Goal: Task Accomplishment & Management: Manage account settings

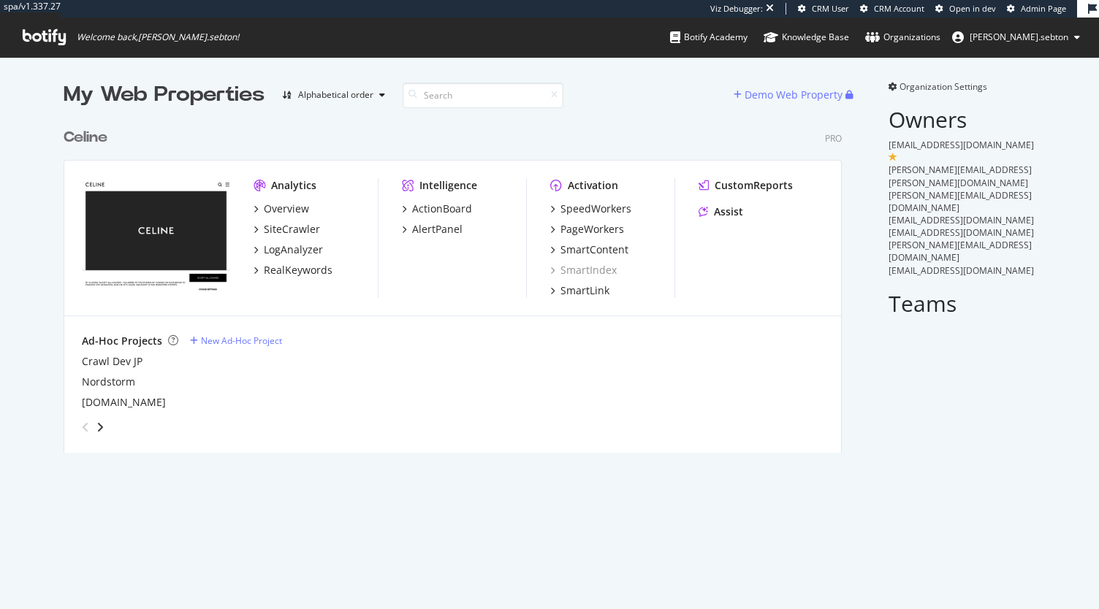
scroll to position [332, 778]
click at [592, 228] on div "PageWorkers" at bounding box center [592, 229] width 64 height 15
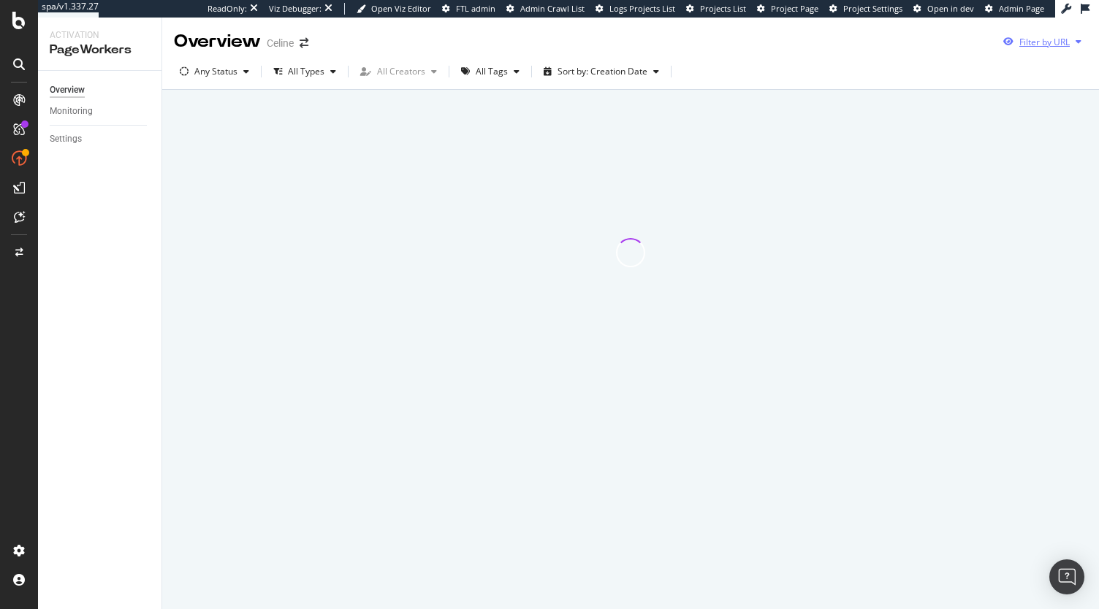
click at [1043, 47] on div "Filter by URL" at bounding box center [1044, 42] width 50 height 12
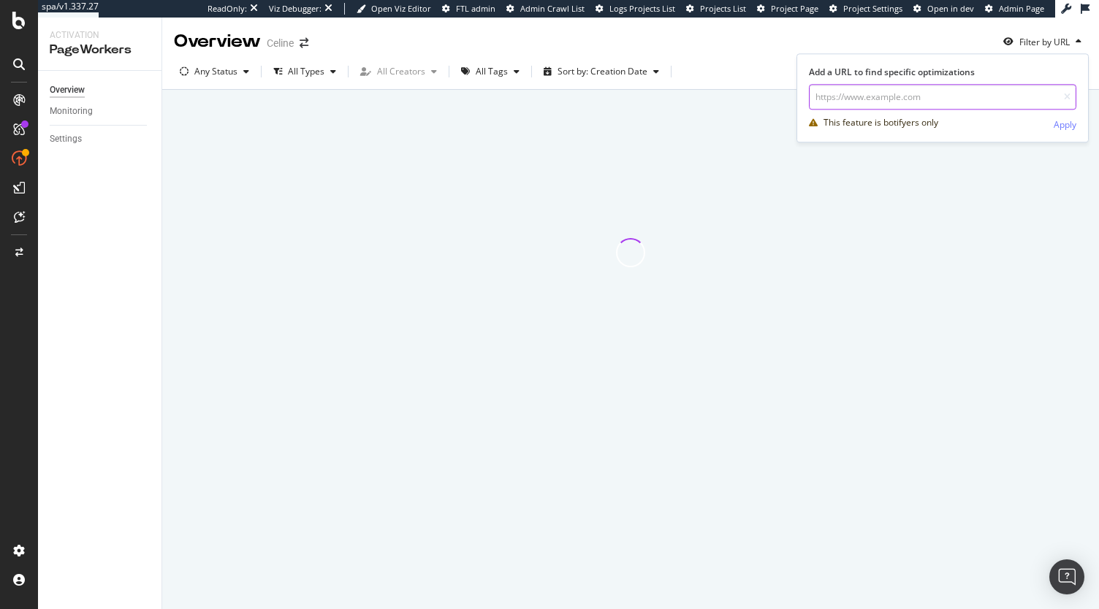
click at [974, 87] on input "url" at bounding box center [942, 97] width 267 height 26
paste input "https://www.celine.com/en-us/celine-shop-women/jewelry/"
type input "https://www.celine.com/en-us/celine-shop-women/jewelry/"
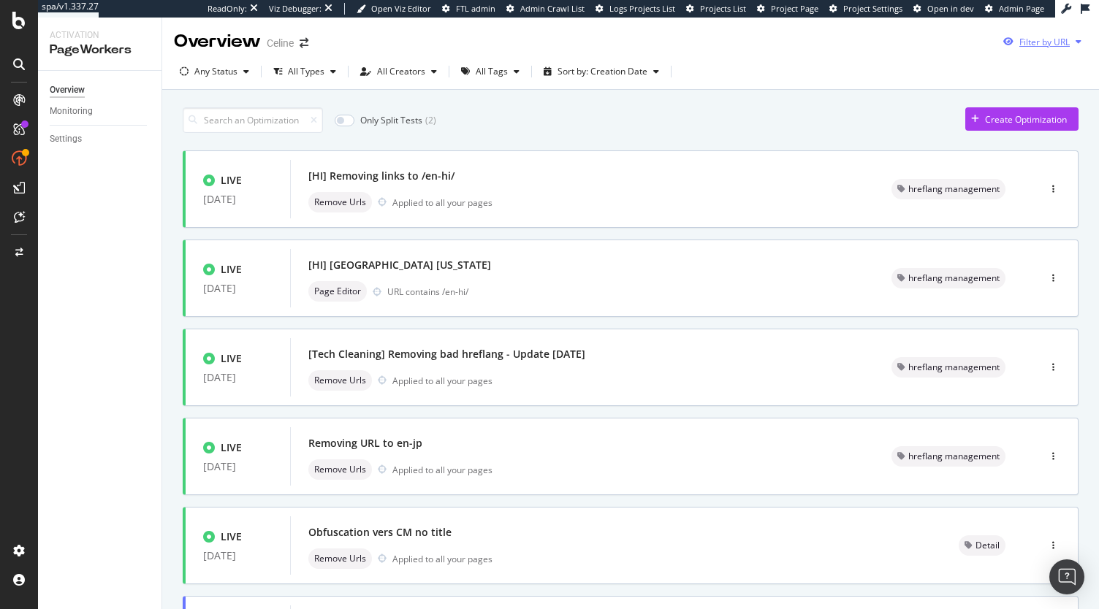
click at [1045, 37] on div "Filter by URL" at bounding box center [1044, 42] width 50 height 12
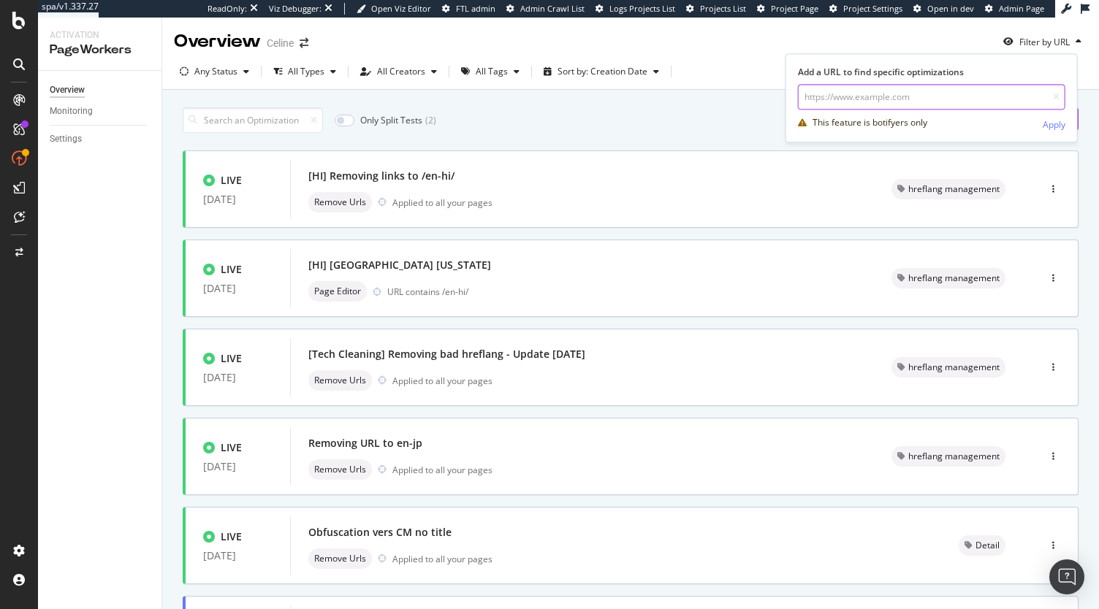
click at [990, 86] on input "url" at bounding box center [931, 97] width 267 height 26
paste input "https://www.celine.com/en-us/celine-shop-women/jewelry/"
type input "https://www.celine.com/en-us/celine-shop-women/jewelry/"
click at [1053, 122] on div "Apply" at bounding box center [1053, 124] width 23 height 12
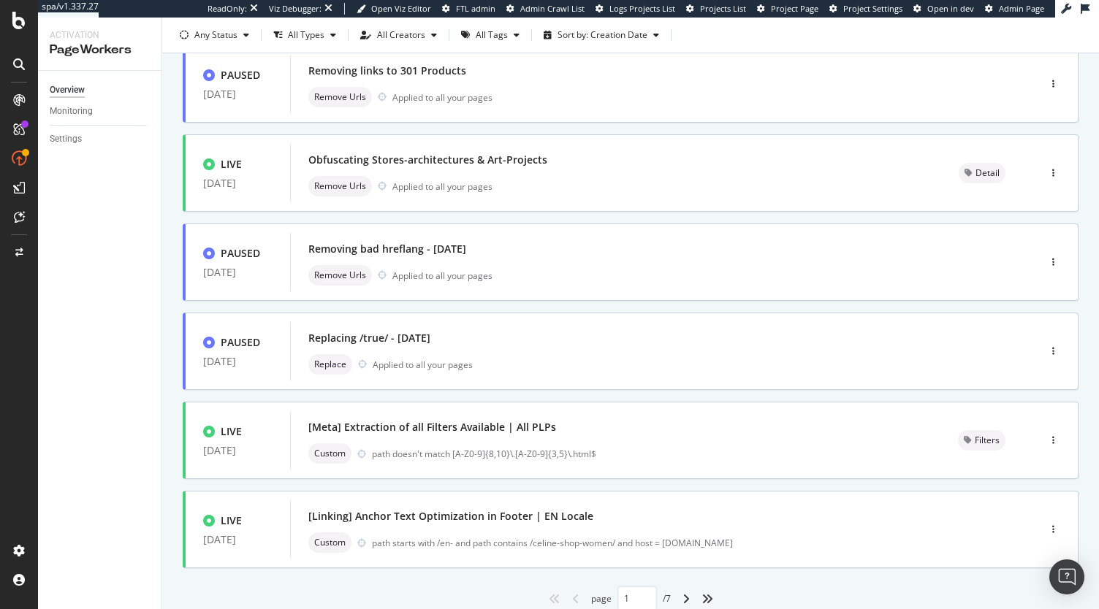
scroll to position [514, 0]
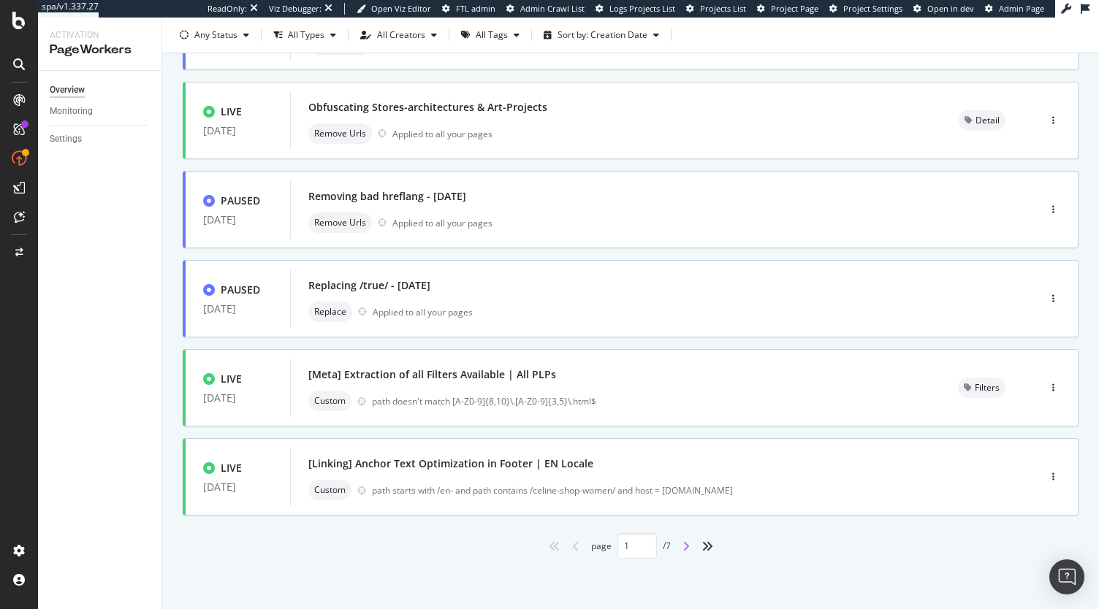
click at [682, 550] on icon "angle-right" at bounding box center [685, 547] width 7 height 12
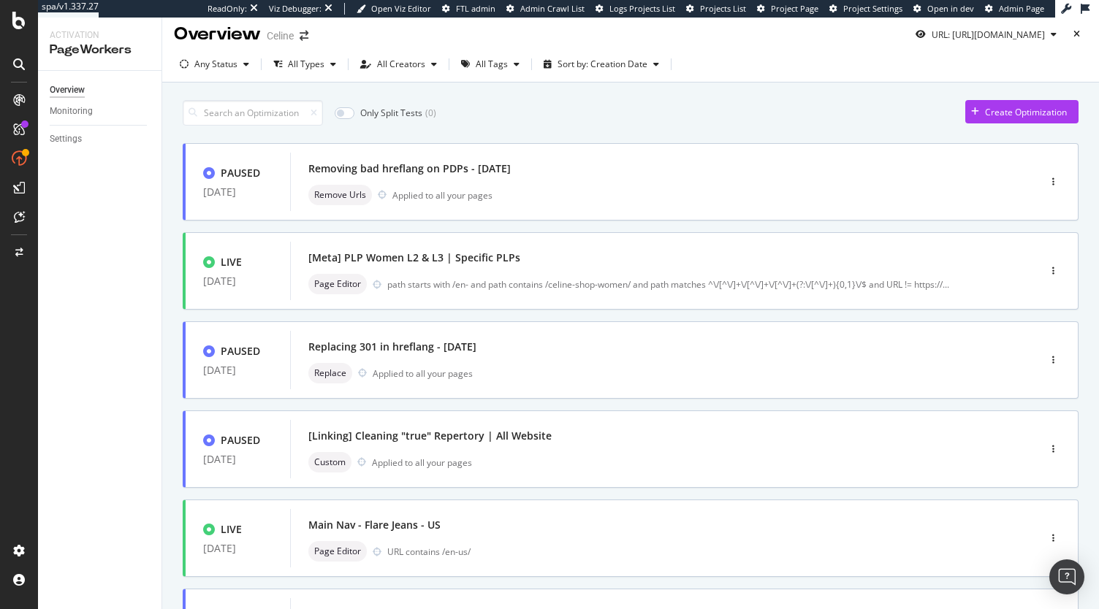
scroll to position [0, 0]
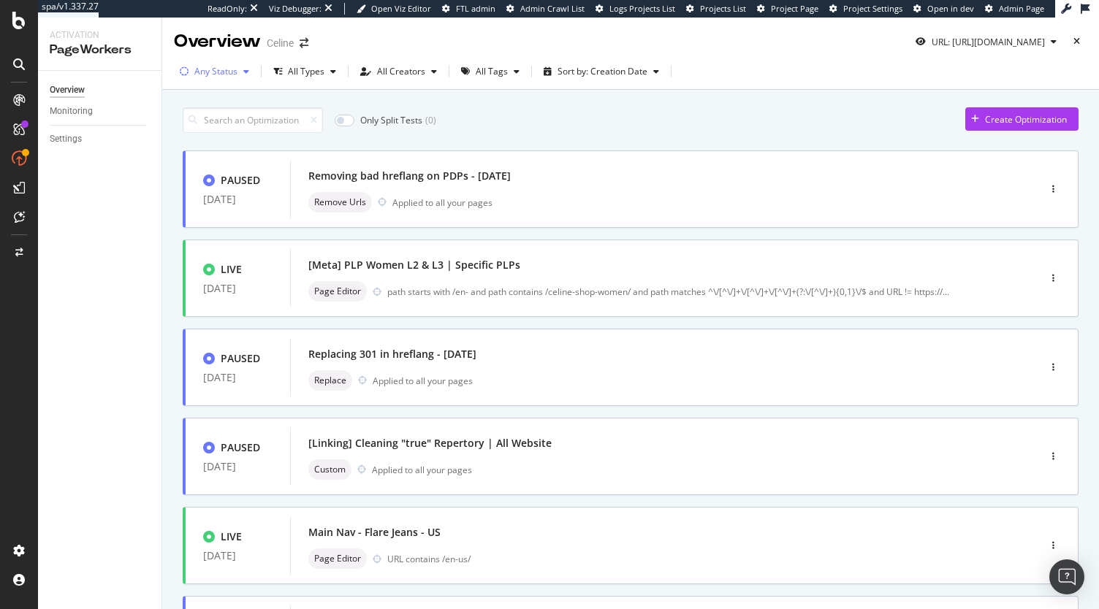
click at [234, 72] on div "Any Status" at bounding box center [215, 71] width 43 height 9
click at [202, 128] on div "Live ( 11 )" at bounding box center [219, 126] width 66 height 12
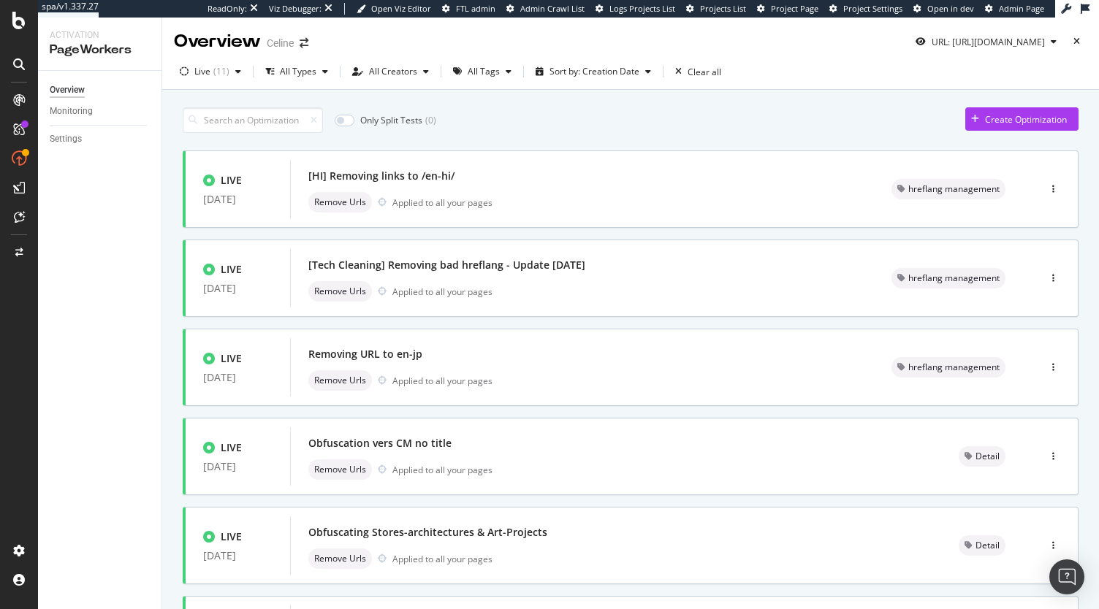
click at [645, 123] on div "Only Split Tests ( 0 ) Create Optimization" at bounding box center [631, 120] width 896 height 26
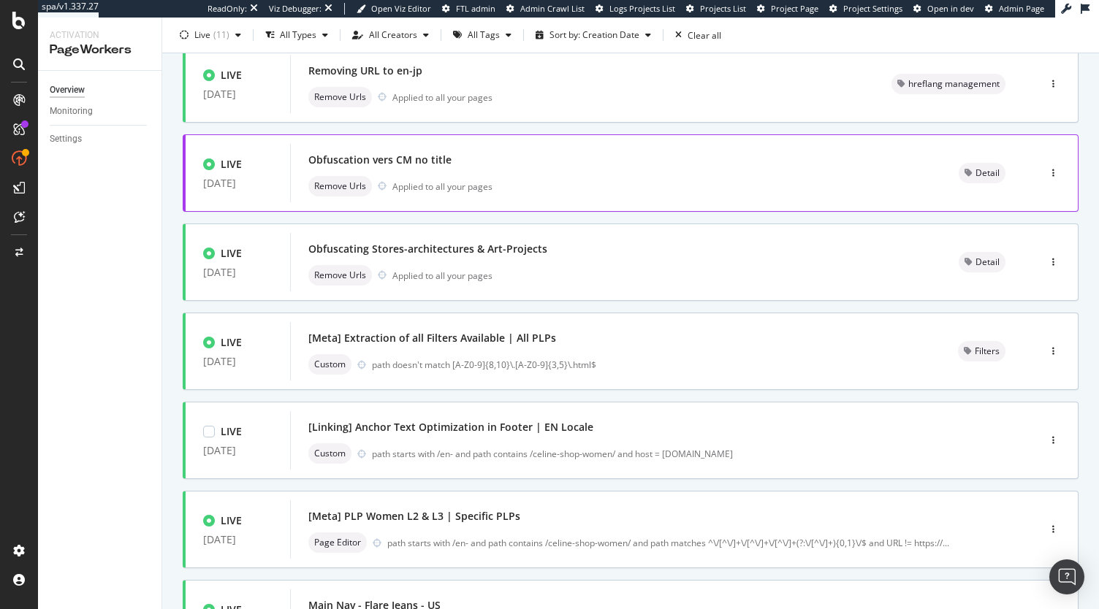
scroll to position [514, 0]
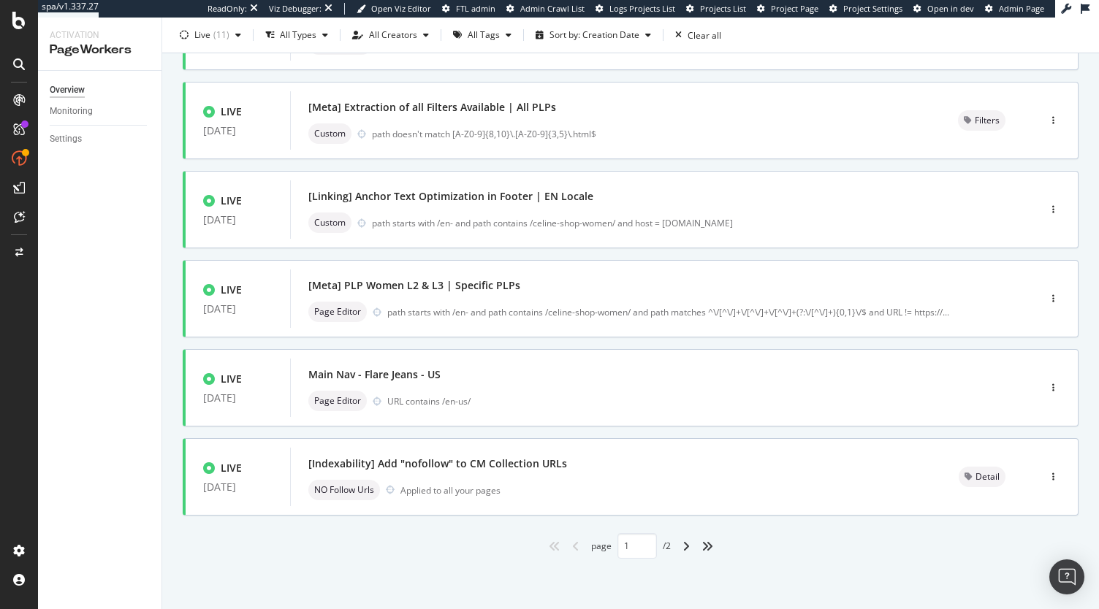
click at [689, 541] on div "angle-right" at bounding box center [685, 546] width 19 height 23
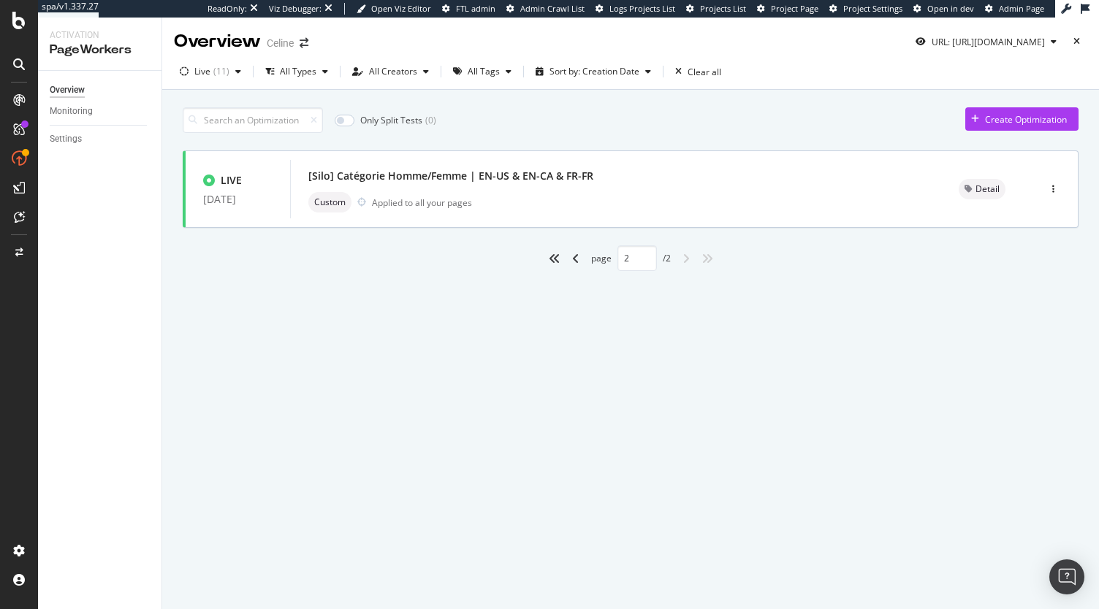
click at [578, 260] on div "angle-left" at bounding box center [575, 258] width 19 height 23
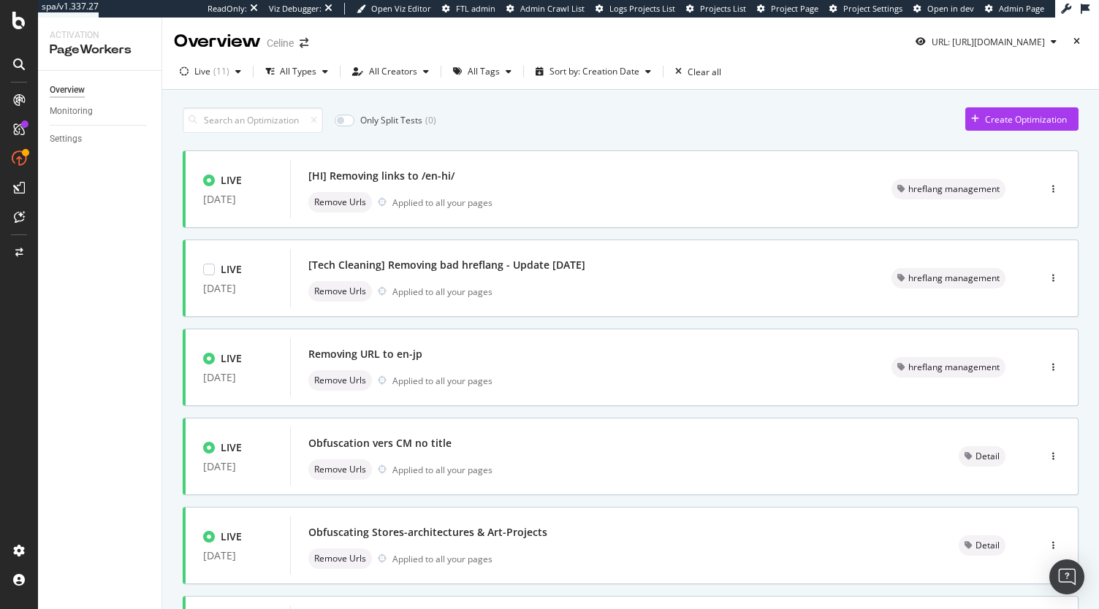
type input "1"
click at [985, 49] on div "URL: https://www.celine.com/en-us/celine-shop-women/jewelry/" at bounding box center [985, 42] width 153 height 22
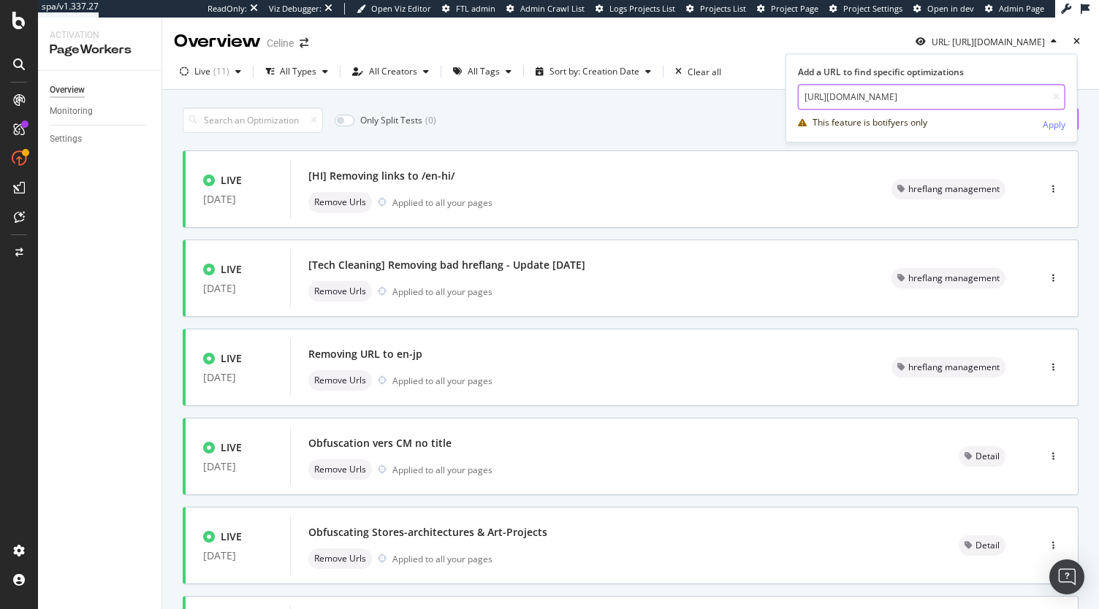
click at [967, 100] on input "https://www.celine.com/en-us/celine-shop-women/jewelry/" at bounding box center [931, 97] width 267 height 26
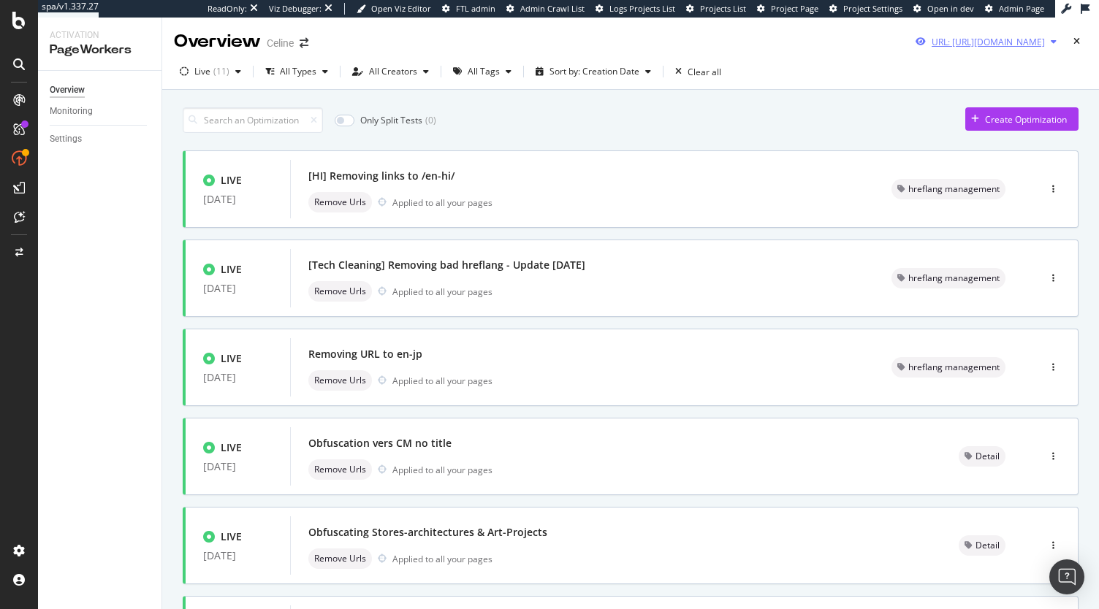
click at [964, 40] on div "URL: https://www.celine.com/en-us/celine-shop-women/jewelry/" at bounding box center [987, 42] width 113 height 12
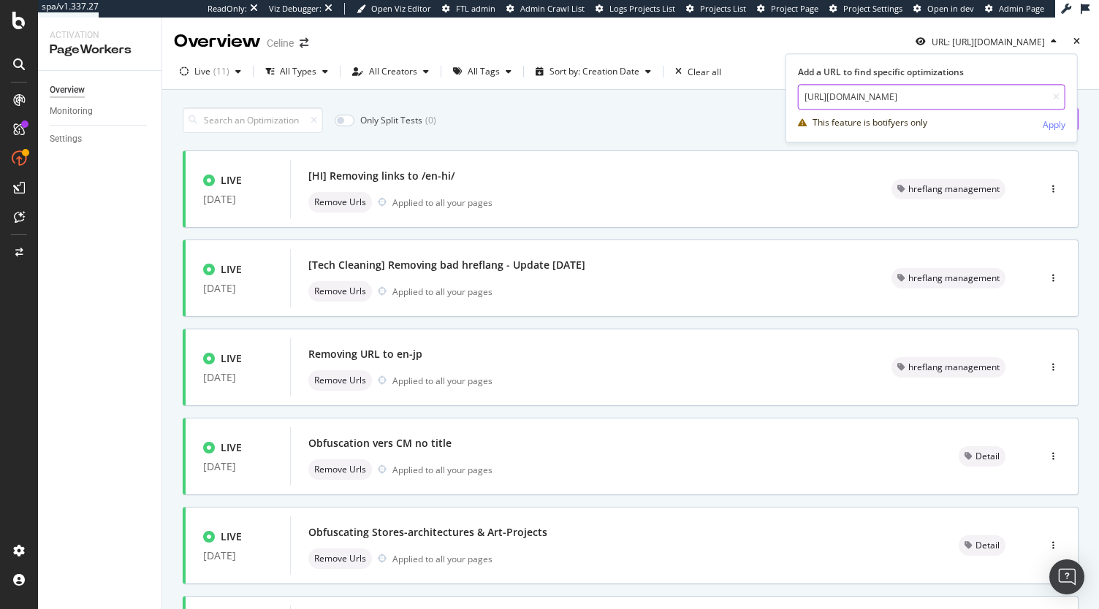
click at [898, 99] on input "https://www.celine.com/en-us/celine-shop-women/jewelry/" at bounding box center [931, 97] width 267 height 26
click at [928, 102] on input "https://www.celine.com/en-us/celine-shop-women/jewelry/" at bounding box center [931, 97] width 267 height 26
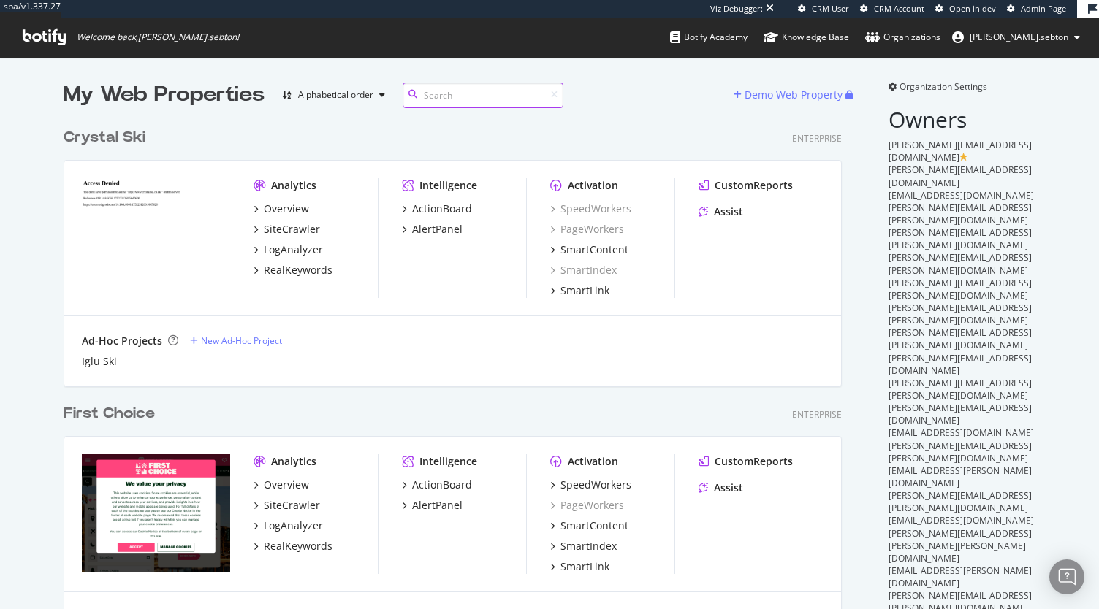
click at [453, 99] on input at bounding box center [482, 96] width 161 height 26
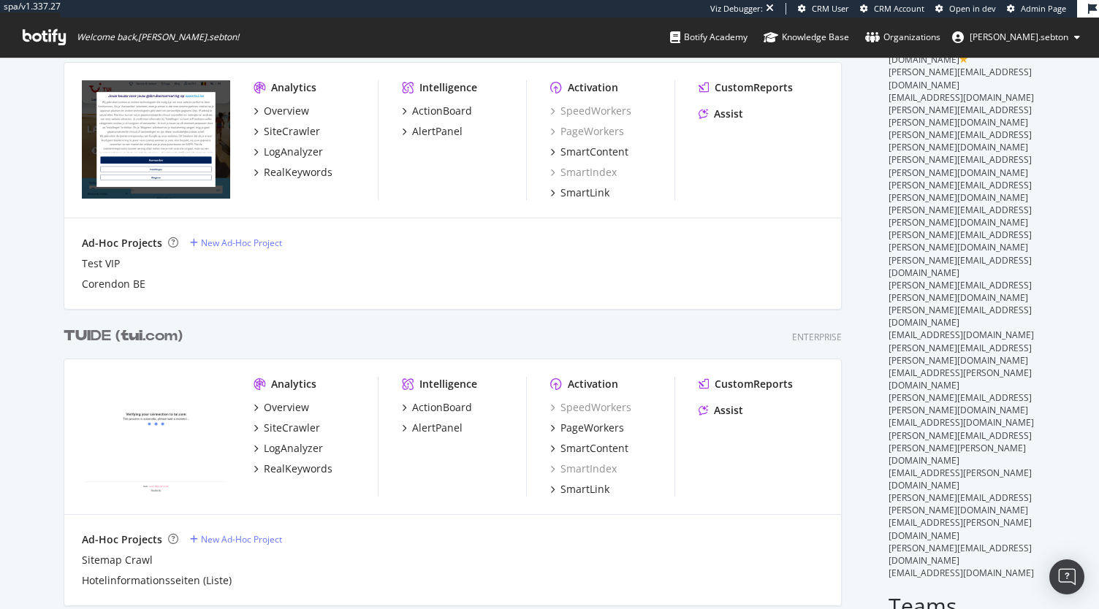
scroll to position [149, 0]
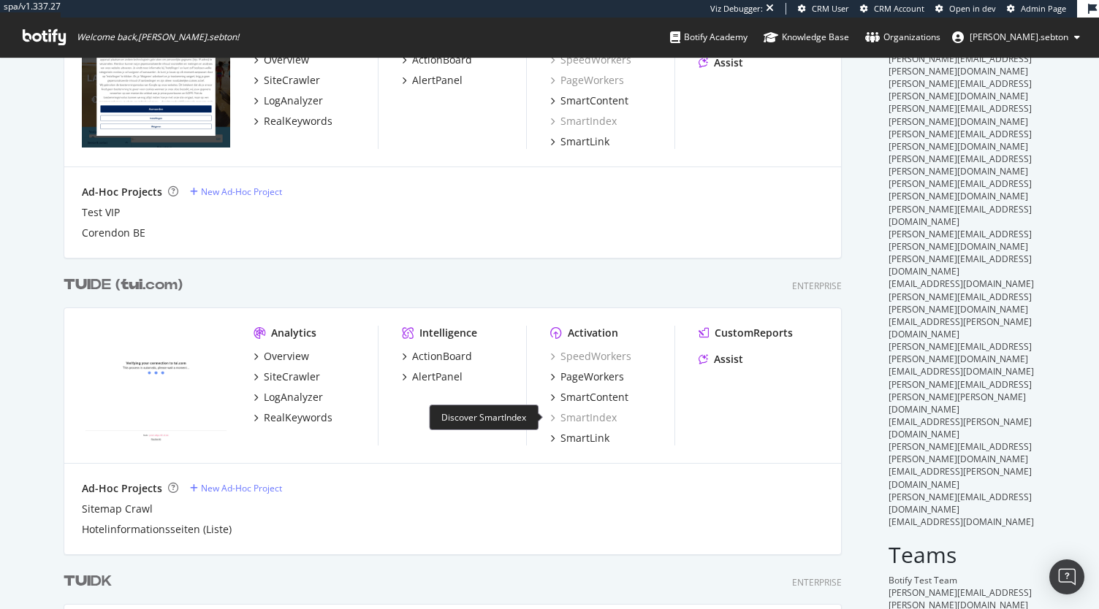
type input "tui"
click at [583, 416] on div "SmartIndex" at bounding box center [583, 418] width 66 height 15
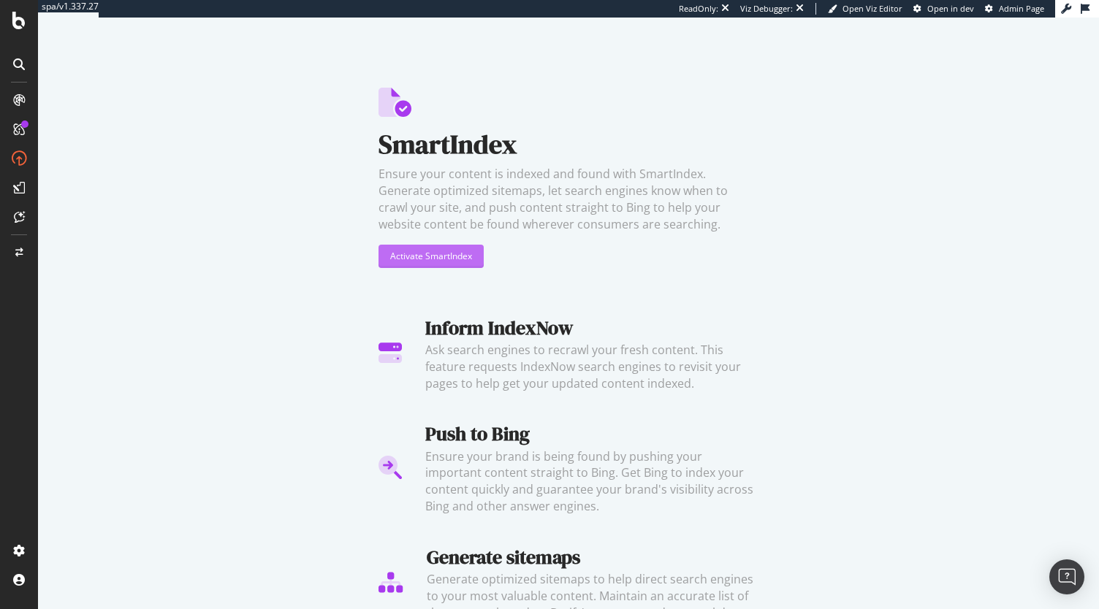
click at [450, 252] on div "Activate SmartIndex" at bounding box center [431, 256] width 82 height 12
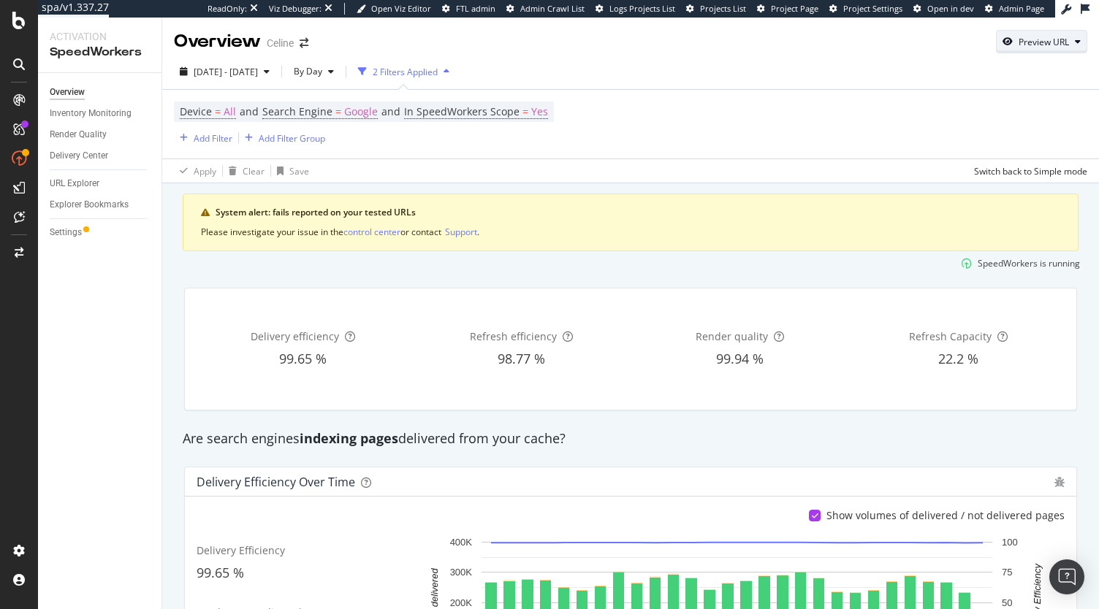
click at [1018, 47] on div "Preview URL" at bounding box center [1043, 42] width 50 height 12
click at [953, 112] on input "url" at bounding box center [985, 110] width 159 height 26
paste input "https://app.botify.com/tui-global/tui-de-tui.com/activation/smartindex/discover"
type input "https://app.botify.com/tui-global/tui-de-tui.com/activation/smartindex/discover"
click at [963, 106] on input "url" at bounding box center [985, 110] width 159 height 26
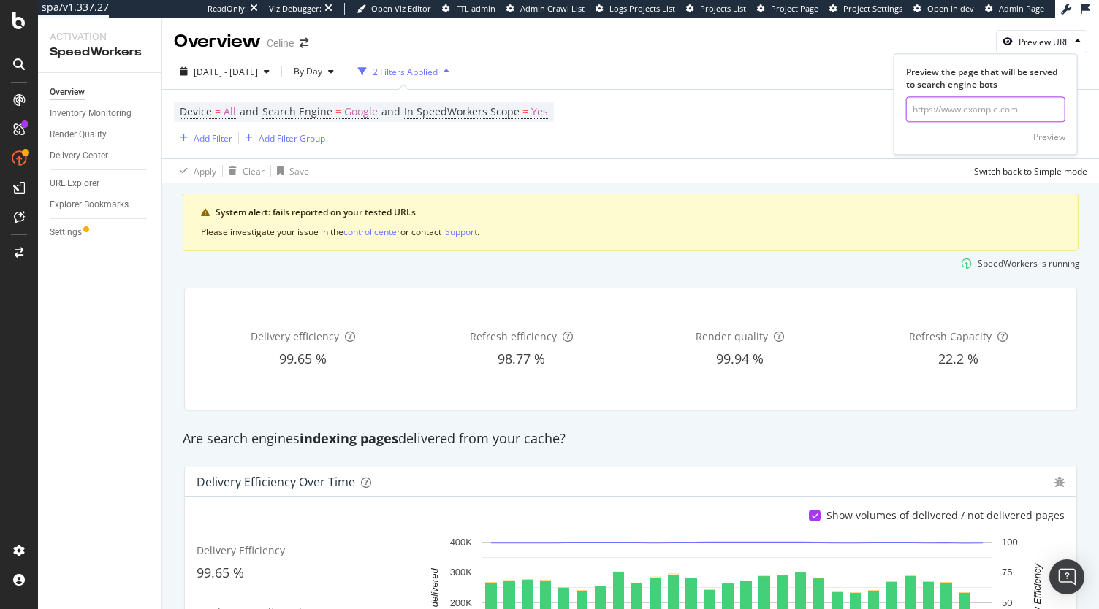
paste input "https://www.celine.com/en-us/celine-shop-women/jewelry/"
type input "https://www.celine.com/en-us/celine-shop-women/jewelry/"
click at [1048, 137] on div "Preview" at bounding box center [1049, 137] width 32 height 12
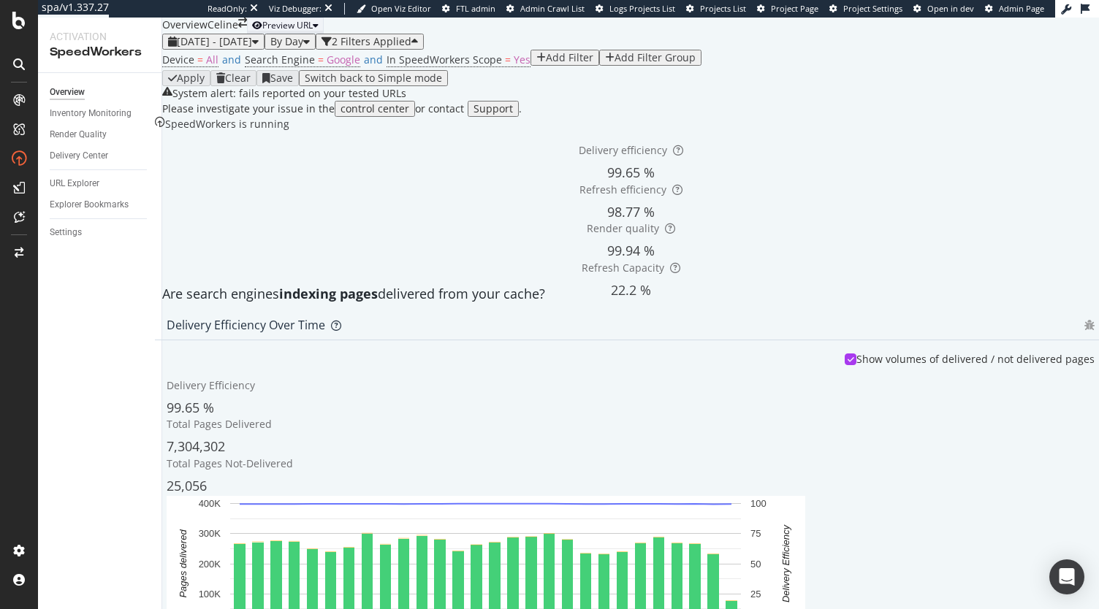
click at [318, 31] on div "Preview URL" at bounding box center [285, 25] width 66 height 12
click at [945, 81] on input "url" at bounding box center [893, 73] width 104 height 15
paste input "https://www.celine.com/en-us/celine-shop-women/jewellery/"
type input "https://www.celine.com/en-us/celine-shop-women/jewellery/"
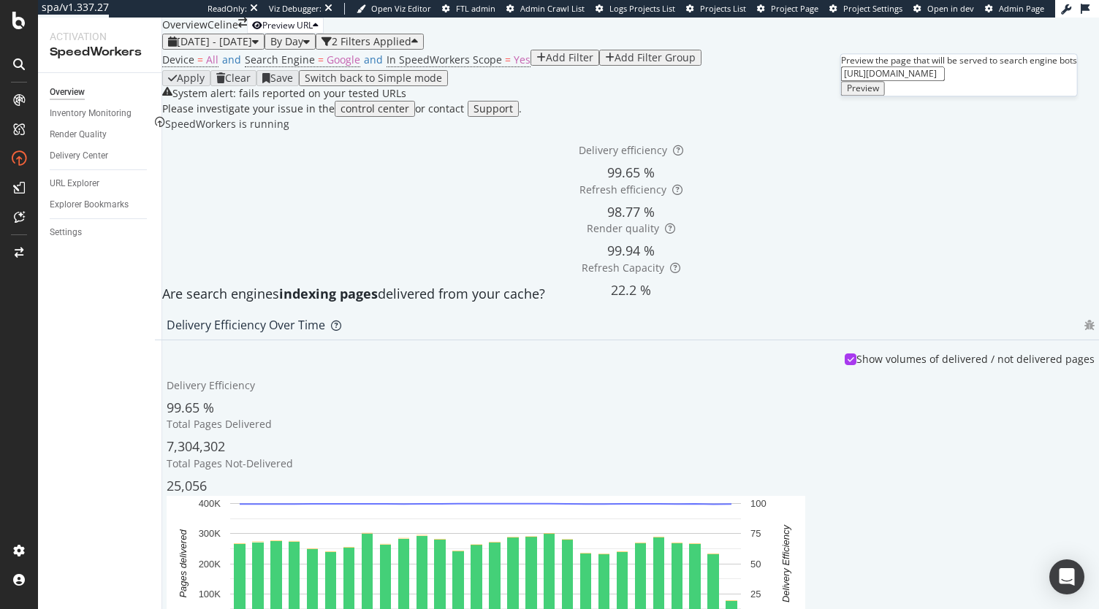
click at [879, 94] on div "Preview" at bounding box center [863, 88] width 32 height 10
click at [313, 31] on div "Preview URL" at bounding box center [287, 25] width 50 height 12
click at [945, 81] on input "url" at bounding box center [893, 73] width 104 height 15
paste input "https://www.celine.com/en-us/celine-shop-women/jewelry/"
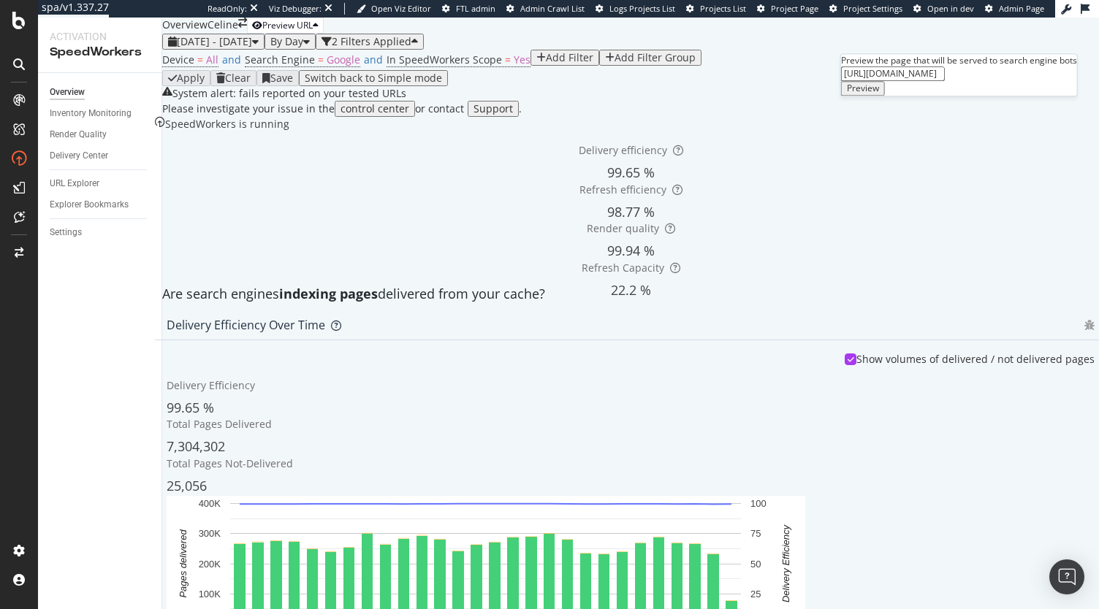
click at [945, 81] on input "https://www.celine.com/en-us/celine-shop-women/jewelry/" at bounding box center [893, 73] width 104 height 15
type input "https://www.celine.com/en-gb/celine-shop-women/jewelry/"
click button "Preview" at bounding box center [863, 88] width 44 height 15
click at [324, 33] on button "Preview URL" at bounding box center [285, 25] width 77 height 15
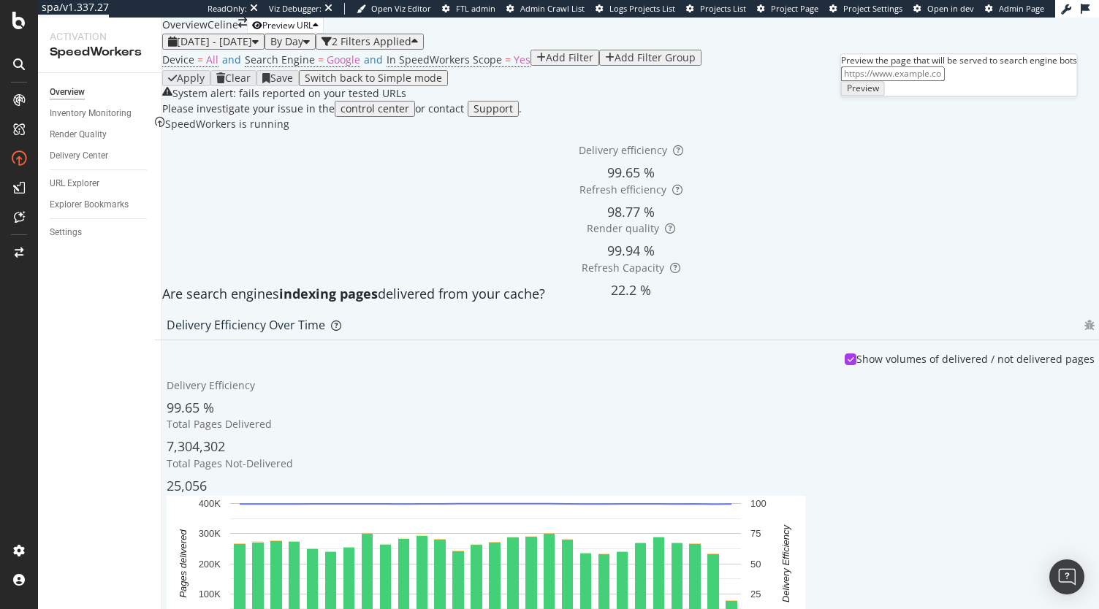
click at [945, 81] on input "url" at bounding box center [893, 73] width 104 height 15
paste input "https://www.celine.com/en-us/celine-shop-women/jewelry/"
click at [935, 81] on input "https://www.celine.com/en-us/celine-shop-women/jewelry/" at bounding box center [893, 73] width 104 height 15
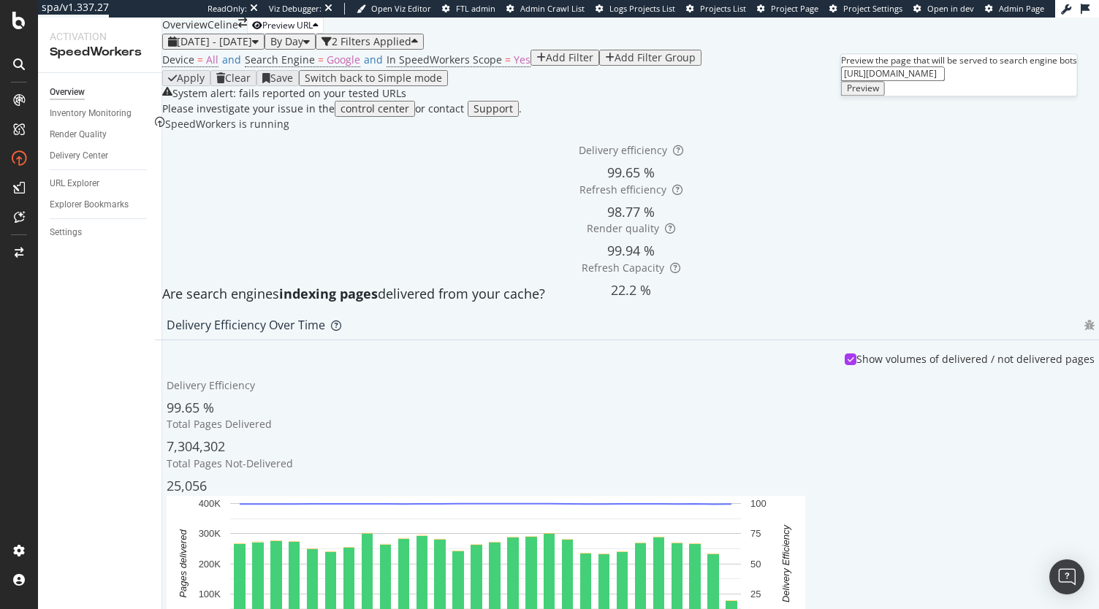
type input "https://www.celine.com/en-gb/celine-shop-women/jewellery/"
click at [879, 94] on div "Preview" at bounding box center [863, 88] width 32 height 10
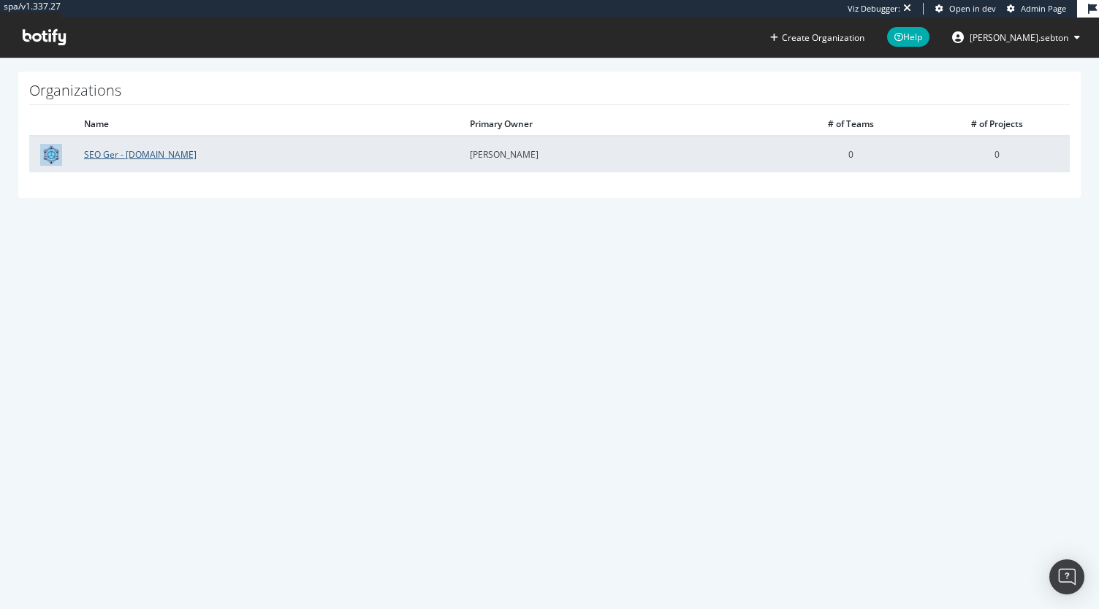
click at [140, 158] on link "SEO Ger - [DOMAIN_NAME]" at bounding box center [140, 154] width 112 height 12
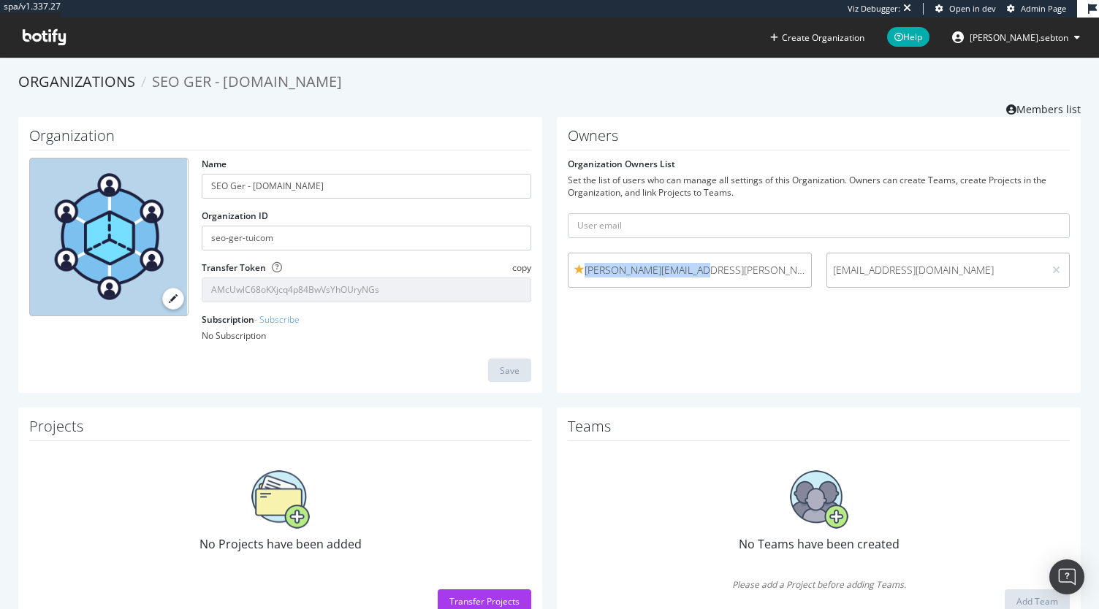
drag, startPoint x: 717, startPoint y: 268, endPoint x: 577, endPoint y: 272, distance: 139.6
click at [577, 272] on span "[PERSON_NAME][EMAIL_ADDRESS][PERSON_NAME][DOMAIN_NAME]" at bounding box center [689, 270] width 231 height 15
copy span "[PERSON_NAME][EMAIL_ADDRESS][PERSON_NAME][DOMAIN_NAME]"
click at [1036, 8] on span "Admin Page" at bounding box center [1042, 8] width 45 height 11
click at [1077, 573] on div "Open Intercom Messenger" at bounding box center [1067, 577] width 39 height 39
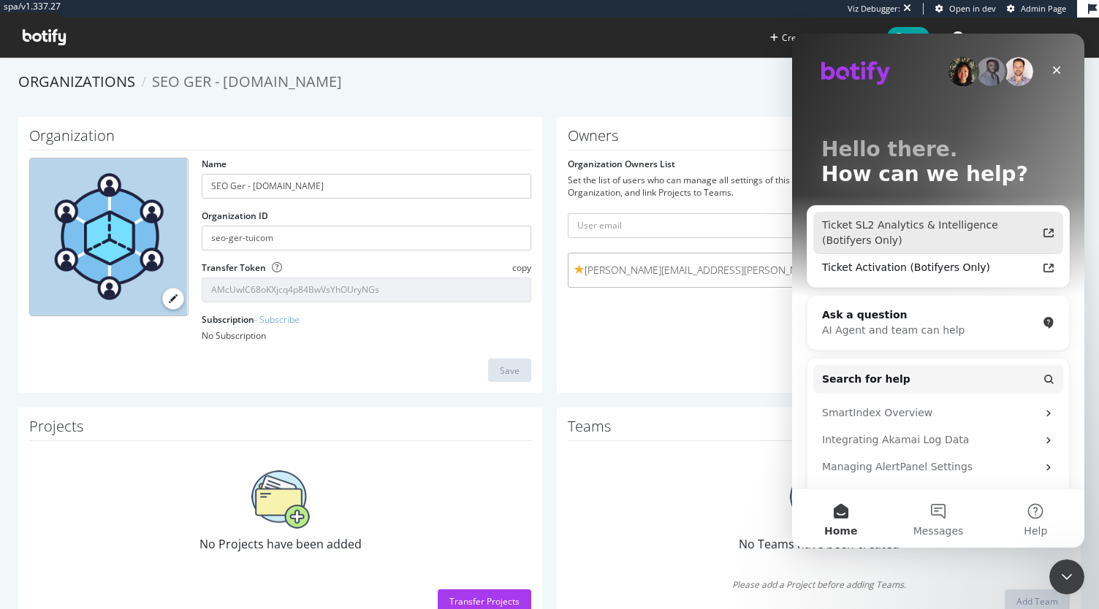
click at [964, 233] on div "Ticket SL2 Analytics & Intelligence (Botifyers Only)" at bounding box center [929, 233] width 215 height 31
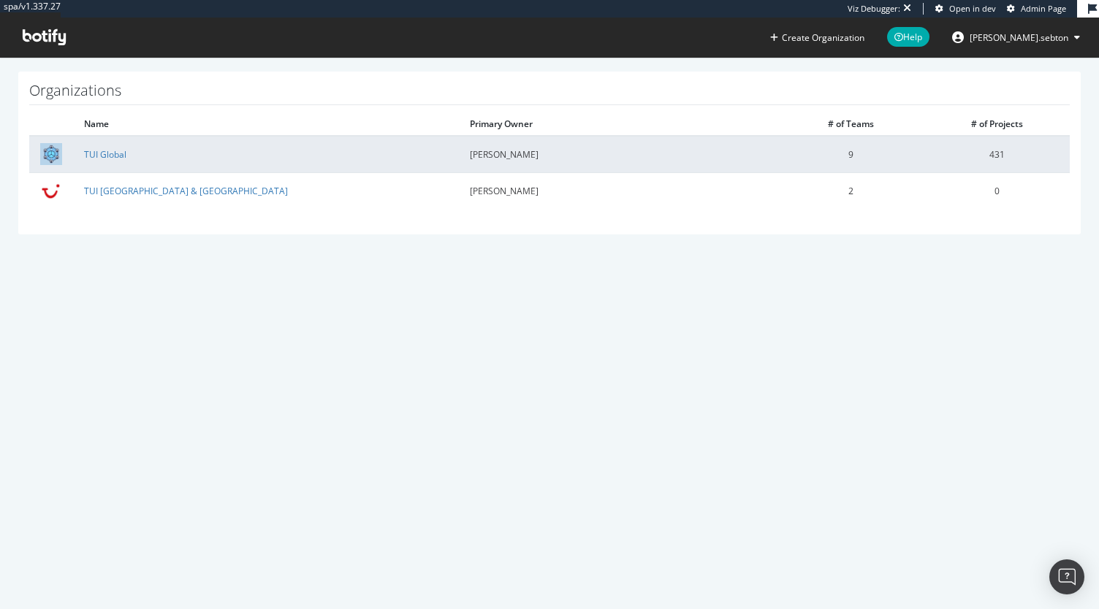
click at [115, 161] on td "TUI Global" at bounding box center [266, 154] width 386 height 37
click at [109, 153] on link "TUI Global" at bounding box center [105, 154] width 42 height 12
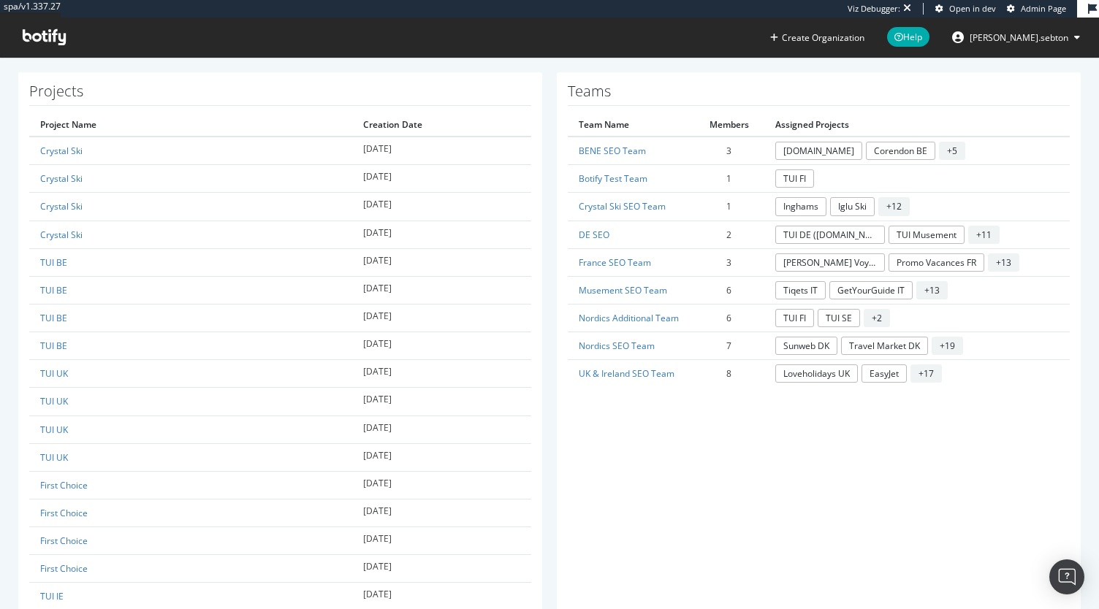
scroll to position [728, 0]
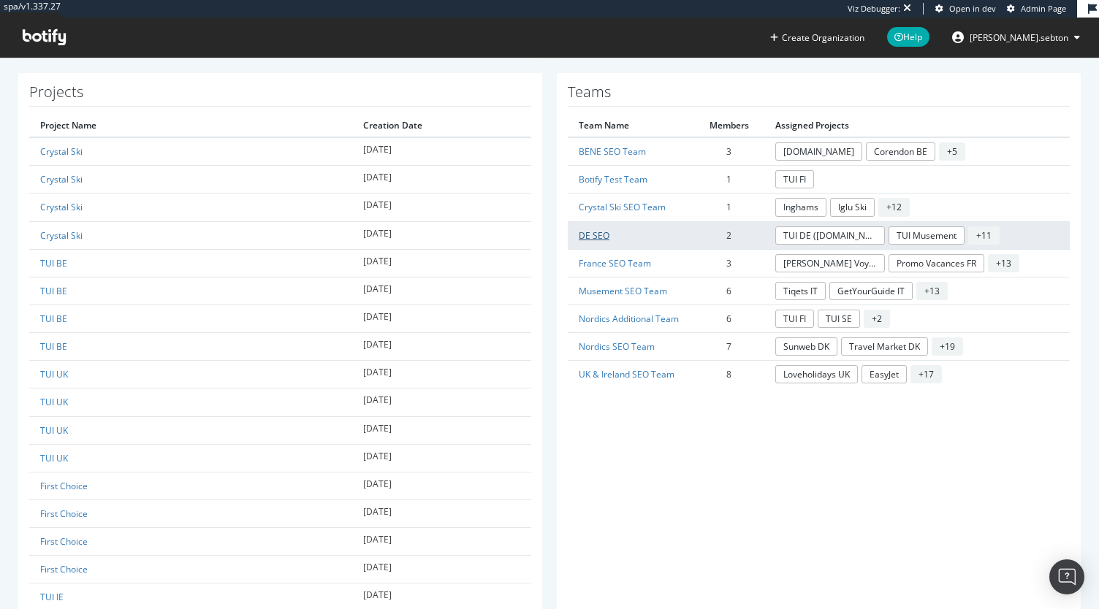
click at [594, 231] on link "DE SEO" at bounding box center [594, 235] width 31 height 12
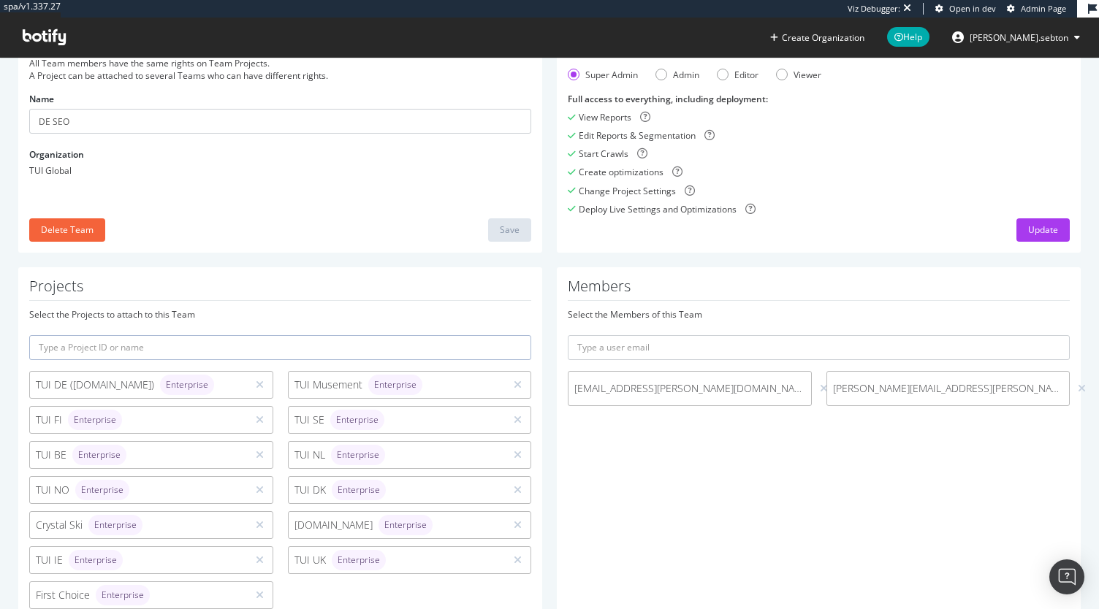
scroll to position [95, 0]
click at [780, 341] on input "text" at bounding box center [819, 347] width 502 height 25
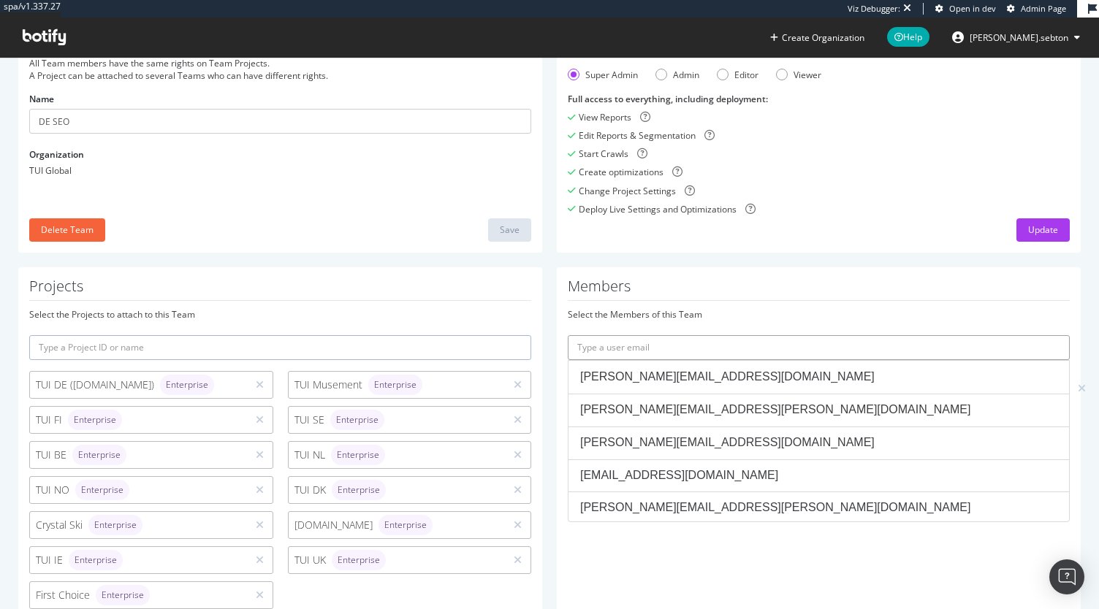
paste input "marcel.koehler@tui.com"
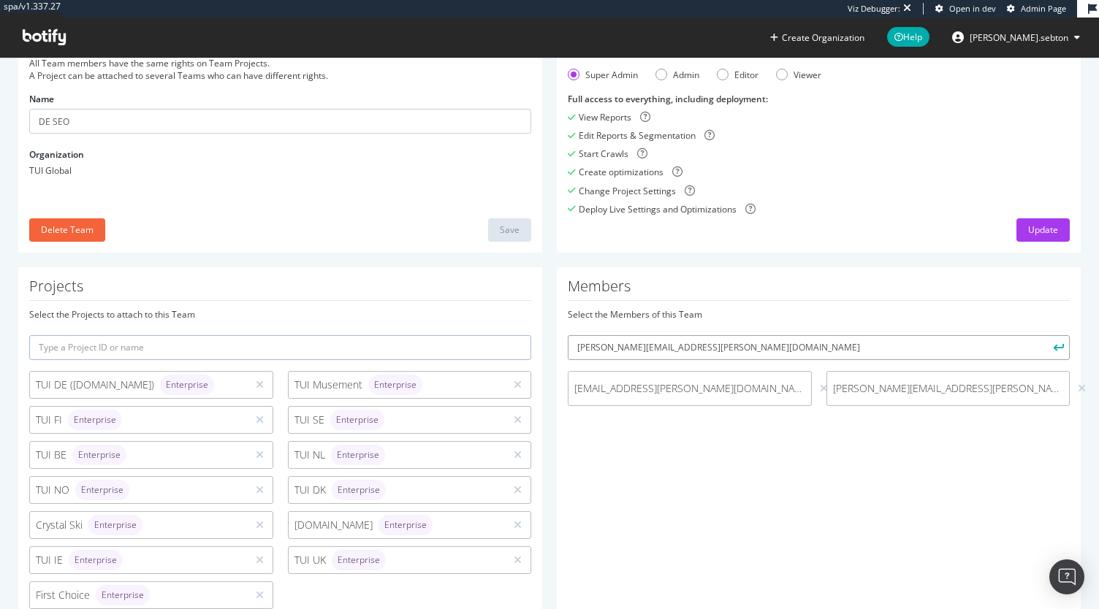
type input "marcel.koehler@tui.com"
click at [1045, 335] on button "submit" at bounding box center [1057, 347] width 25 height 25
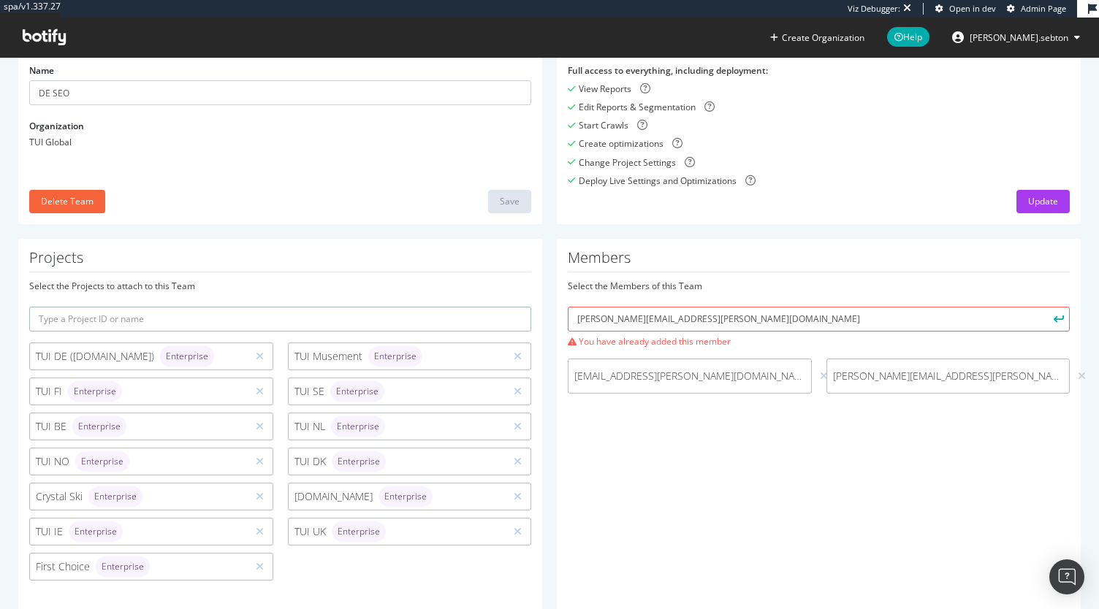
scroll to position [0, 0]
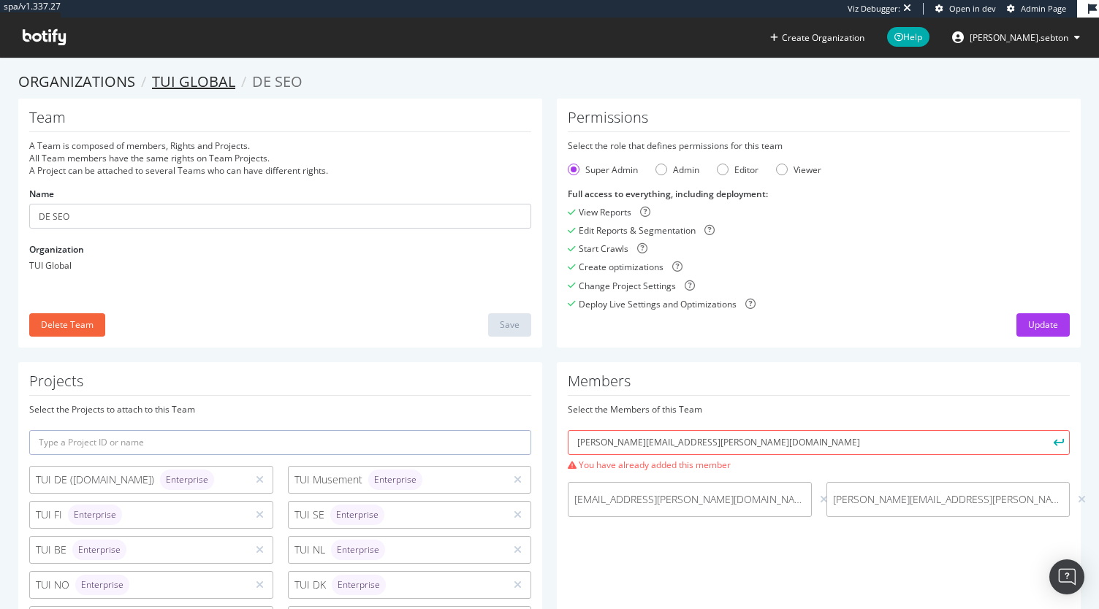
click at [194, 86] on link "TUI Global" at bounding box center [193, 82] width 83 height 20
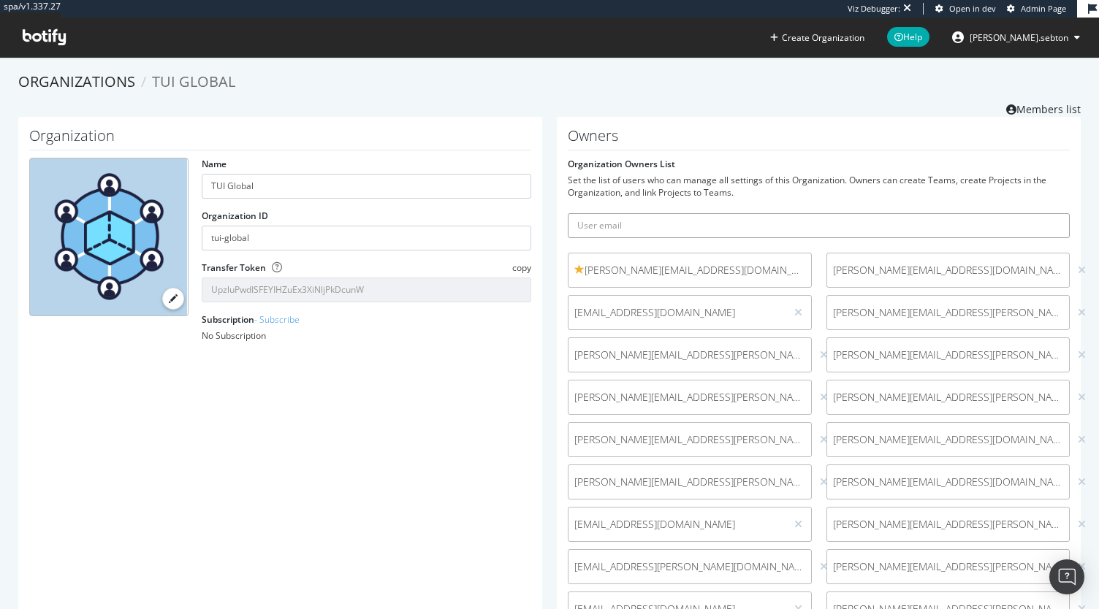
click at [631, 221] on input "text" at bounding box center [819, 225] width 502 height 25
paste input "osQndz7j$DEF?RqP"
type input "osQndz7j$DEF?RqP"
paste input "Marcel.Koehler@tui.com"
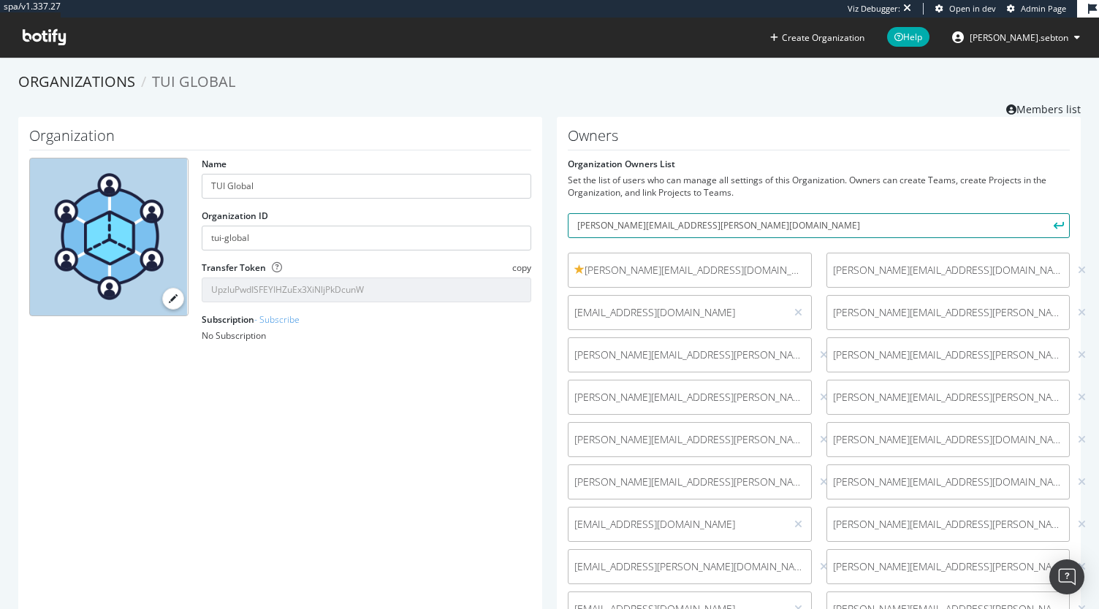
type input "Marcel.Koehler@tui.com"
click at [1045, 213] on button "submit" at bounding box center [1057, 225] width 25 height 25
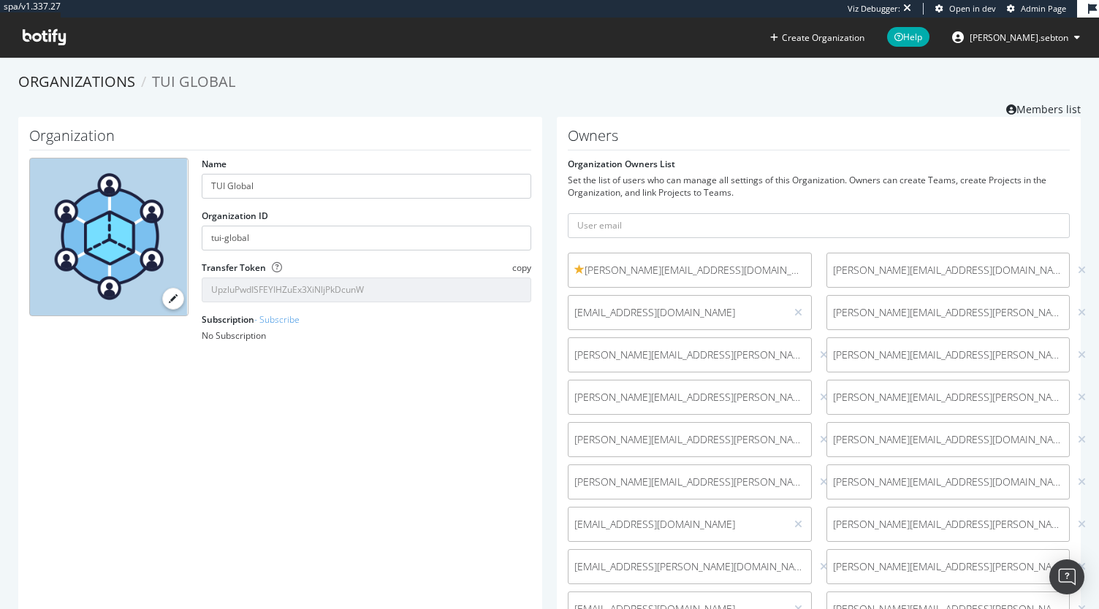
click at [491, 425] on div "Organization Name TUI Global Organization ID tui-global Transfer Token copy Upz…" at bounding box center [280, 452] width 524 height 670
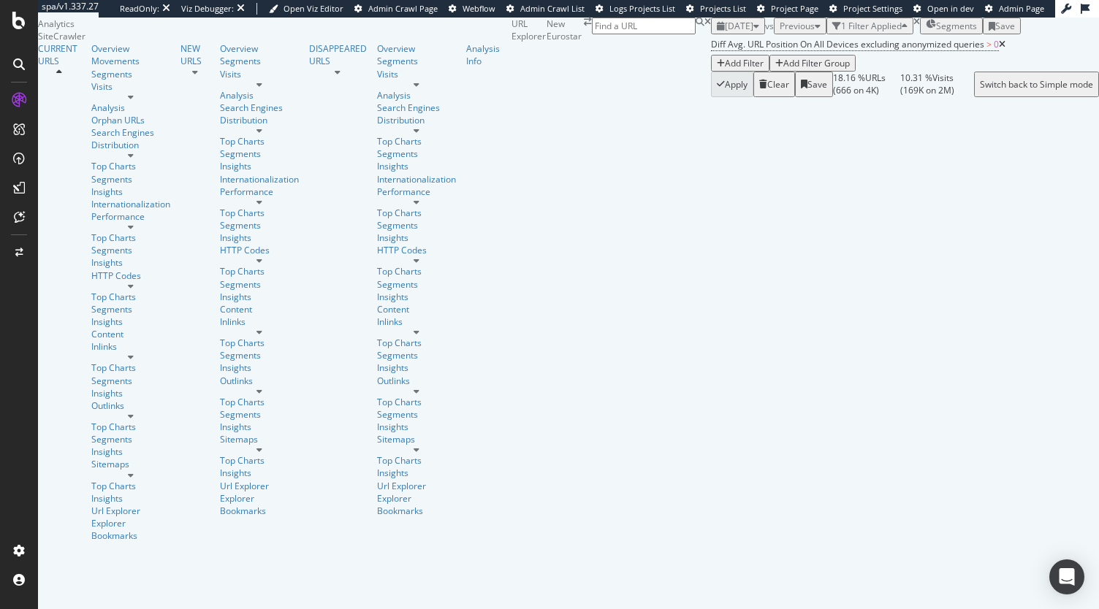
scroll to position [10, 0]
click at [711, 50] on span "Diff Avg. URL Position On All Devices excluding anonymized queries" at bounding box center [847, 44] width 273 height 12
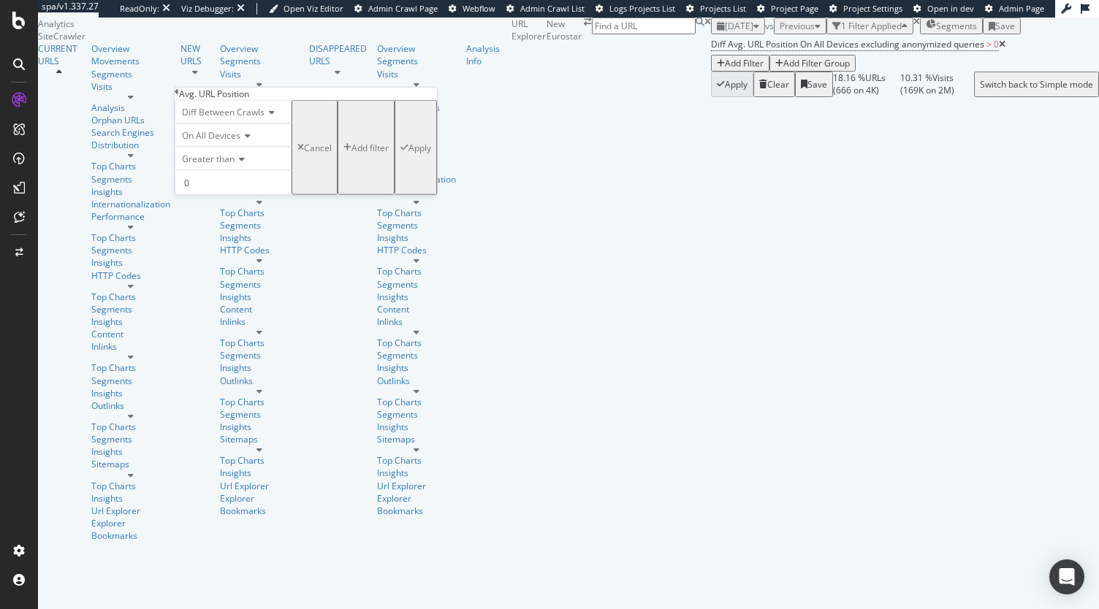
click at [408, 153] on div "Apply" at bounding box center [419, 147] width 23 height 12
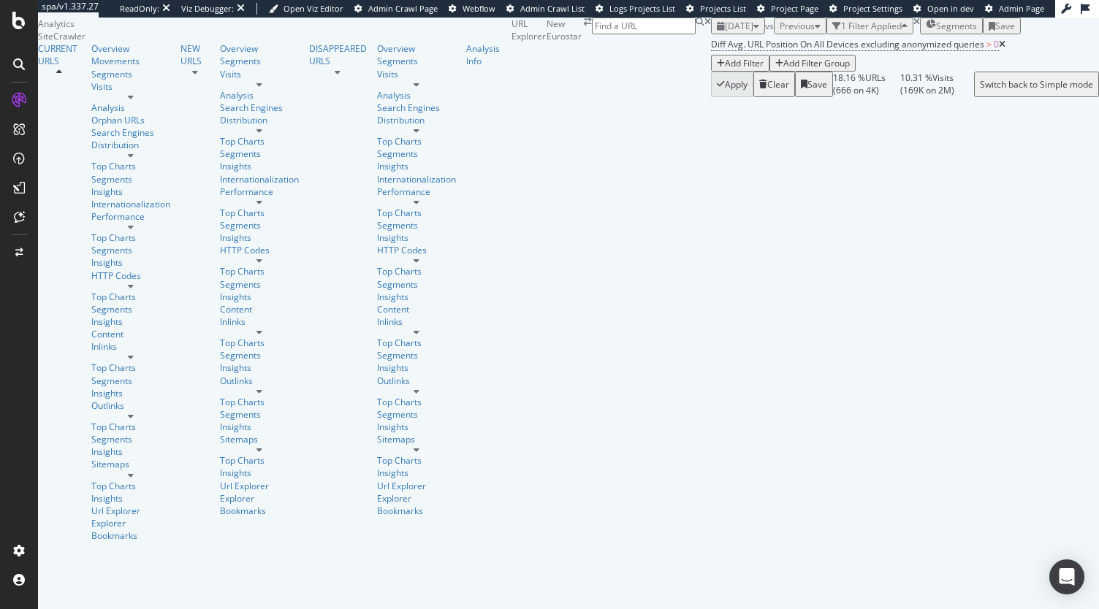
scroll to position [0, 0]
drag, startPoint x: 801, startPoint y: 411, endPoint x: 704, endPoint y: 389, distance: 99.0
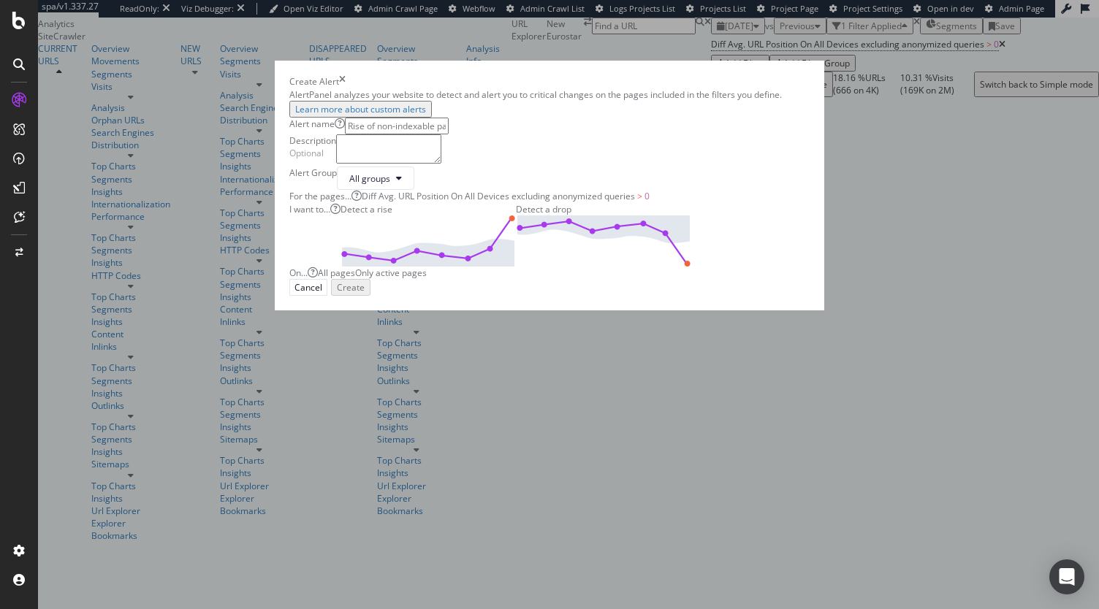
click at [449, 134] on input "modal" at bounding box center [397, 126] width 104 height 17
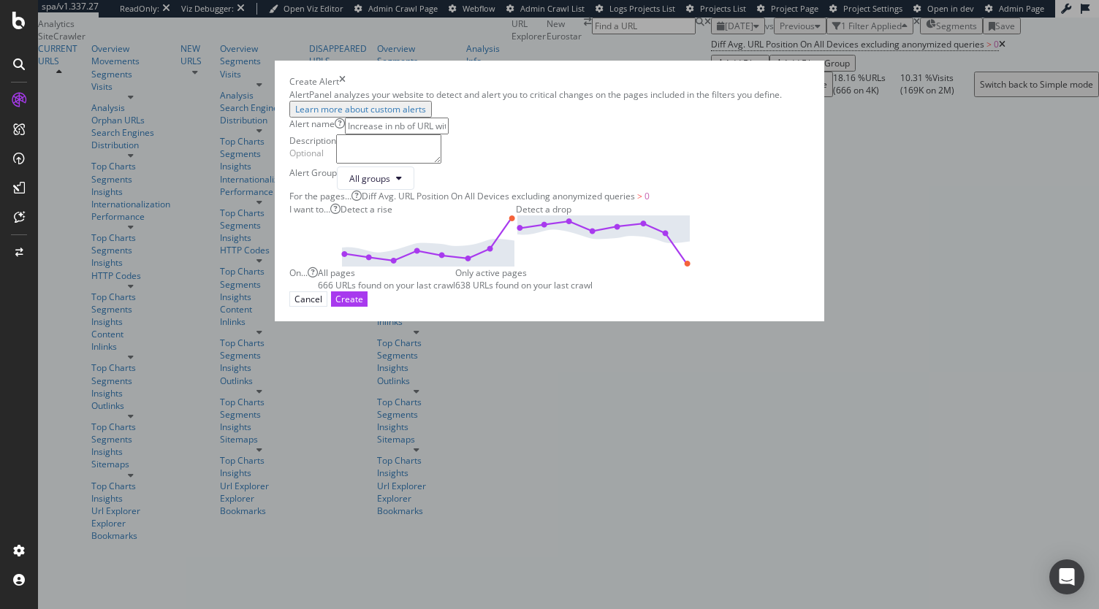
click at [449, 134] on input "Increase in nb of URL with strong difference in Avg Position" at bounding box center [397, 126] width 104 height 17
type input "Increase in nb of URLs with strong difference in Avg Position"
click at [363, 306] on div "Create" at bounding box center [349, 299] width 28 height 14
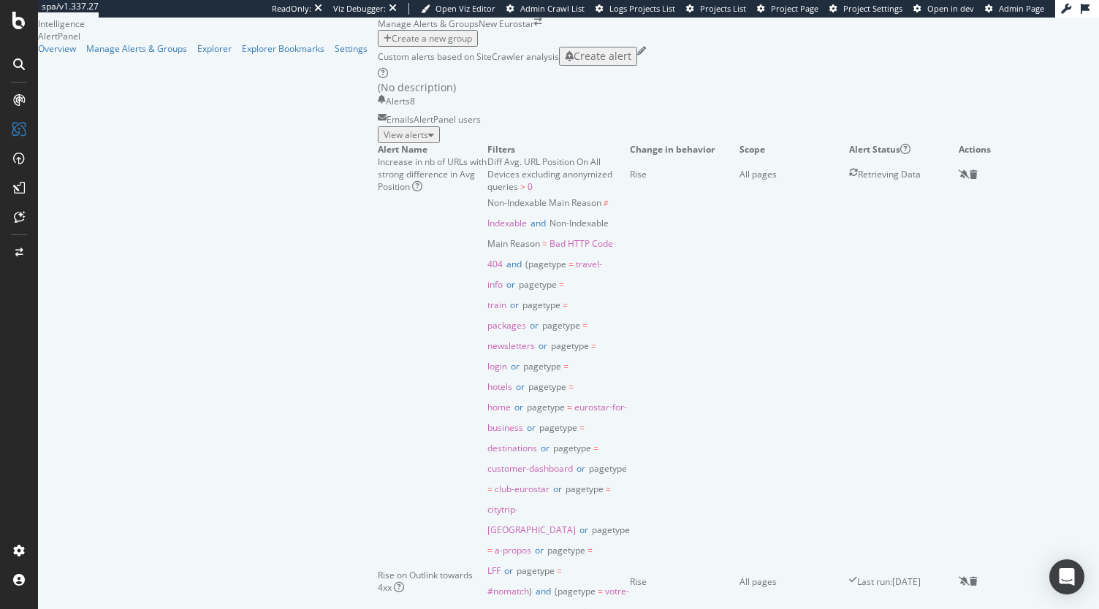
click at [434, 141] on div "View alerts" at bounding box center [409, 135] width 50 height 12
click at [335, 55] on div "Settings" at bounding box center [351, 48] width 33 height 12
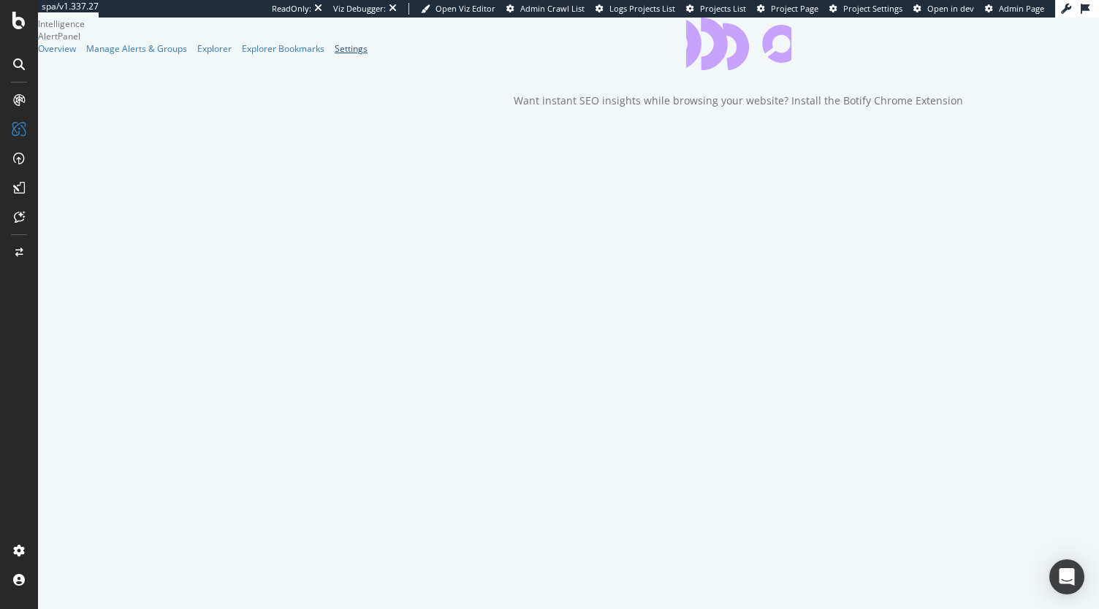
select select "01"
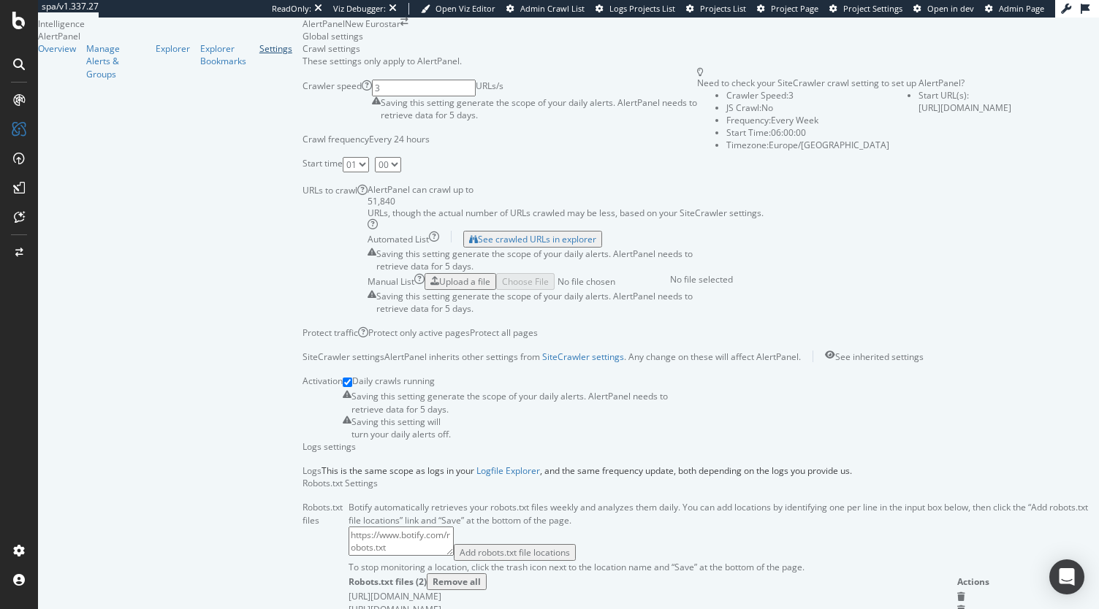
scroll to position [3, 0]
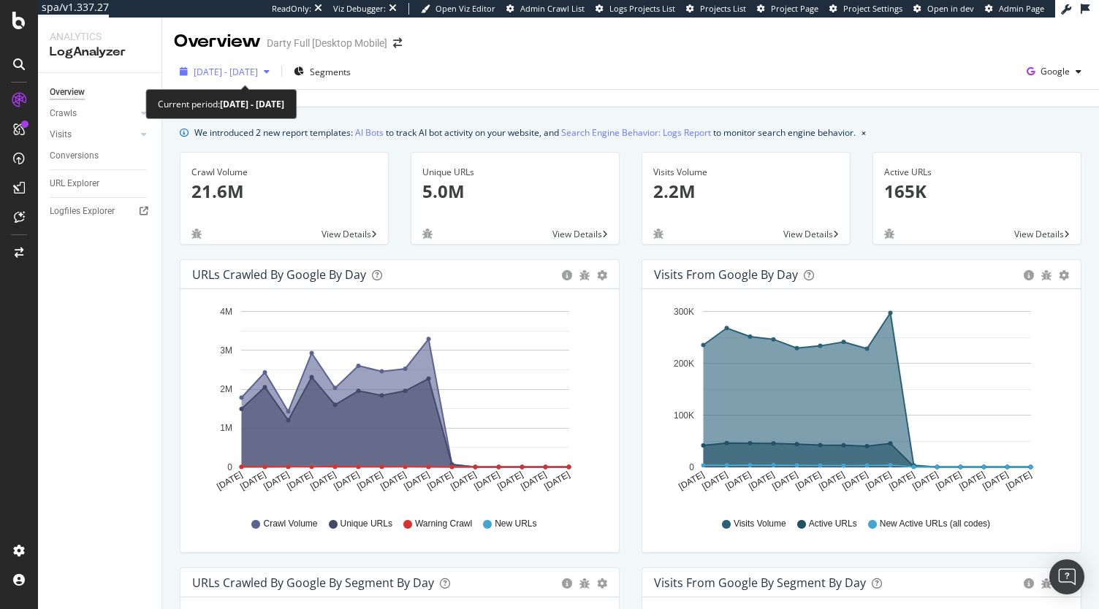
click at [258, 72] on span "2025 Aug. 31st - Sep. 14th" at bounding box center [226, 72] width 64 height 12
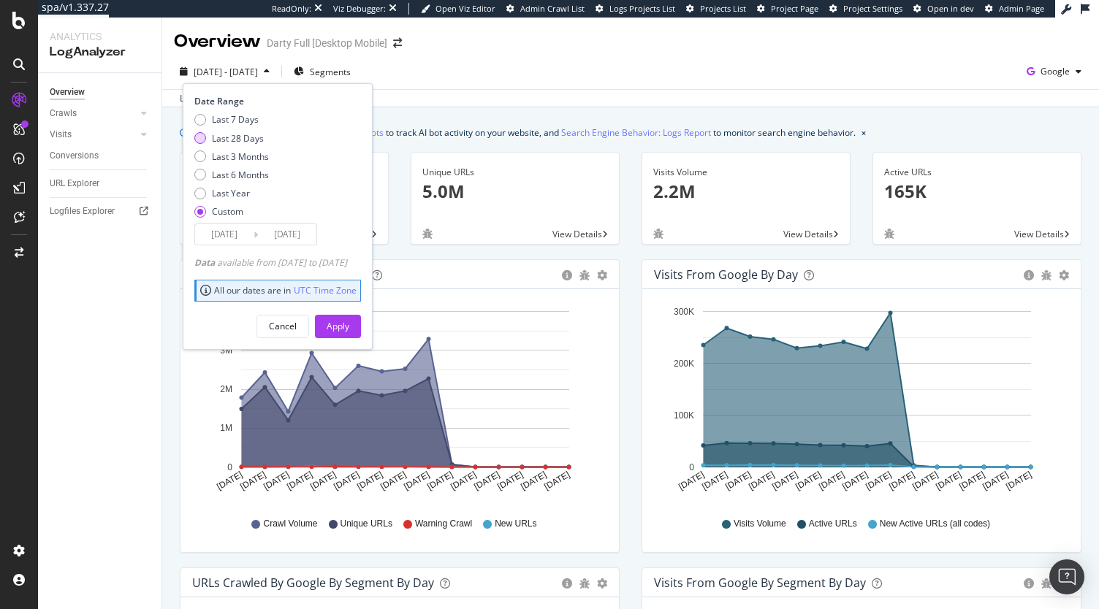
click at [237, 132] on div "Last 28 Days" at bounding box center [238, 138] width 52 height 12
type input "2025/08/19"
type input "2025/09/15"
click at [230, 167] on div "Last 7 Days Last 28 Days Last 3 Months Last 6 Months Last Year Custom" at bounding box center [231, 168] width 75 height 110
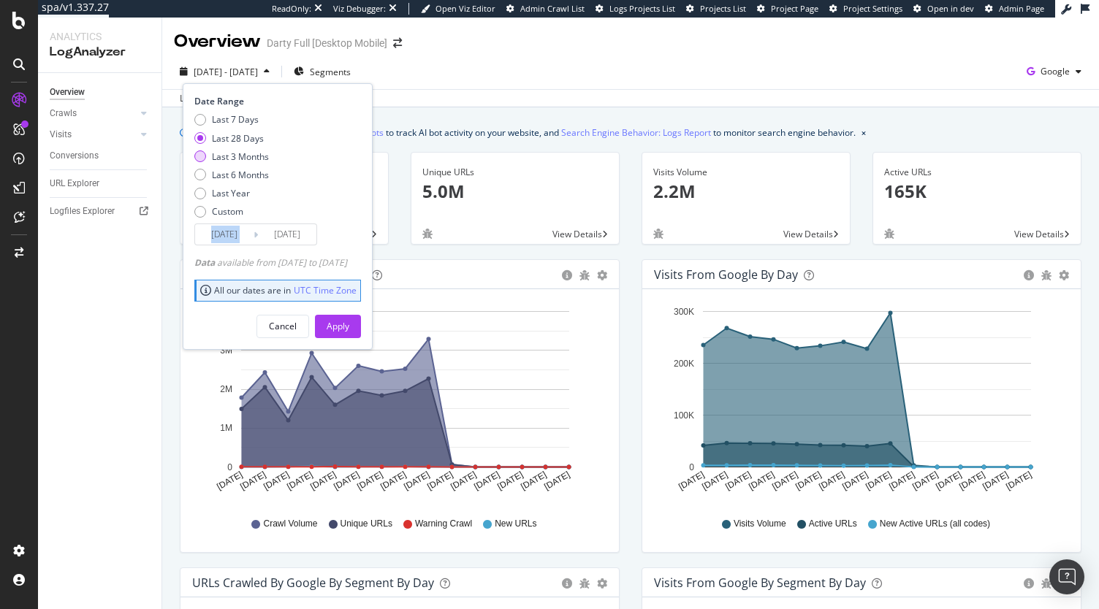
click at [234, 156] on div "Last 3 Months" at bounding box center [240, 156] width 57 height 12
type input "2025/06/16"
click at [349, 329] on div "Apply" at bounding box center [338, 326] width 23 height 12
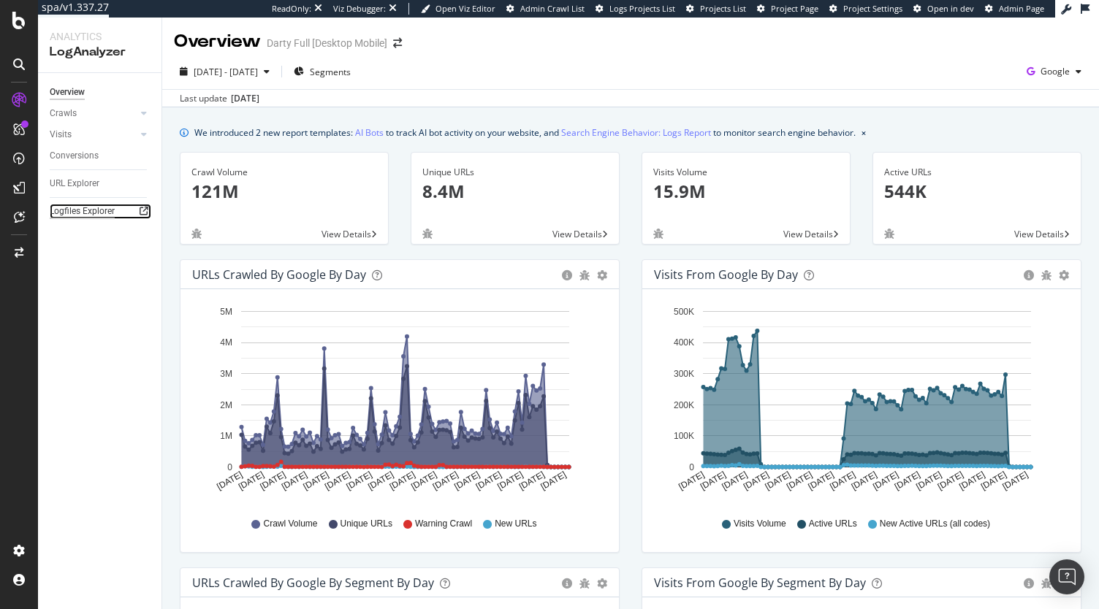
click at [72, 207] on div "Logfiles Explorer" at bounding box center [82, 211] width 65 height 15
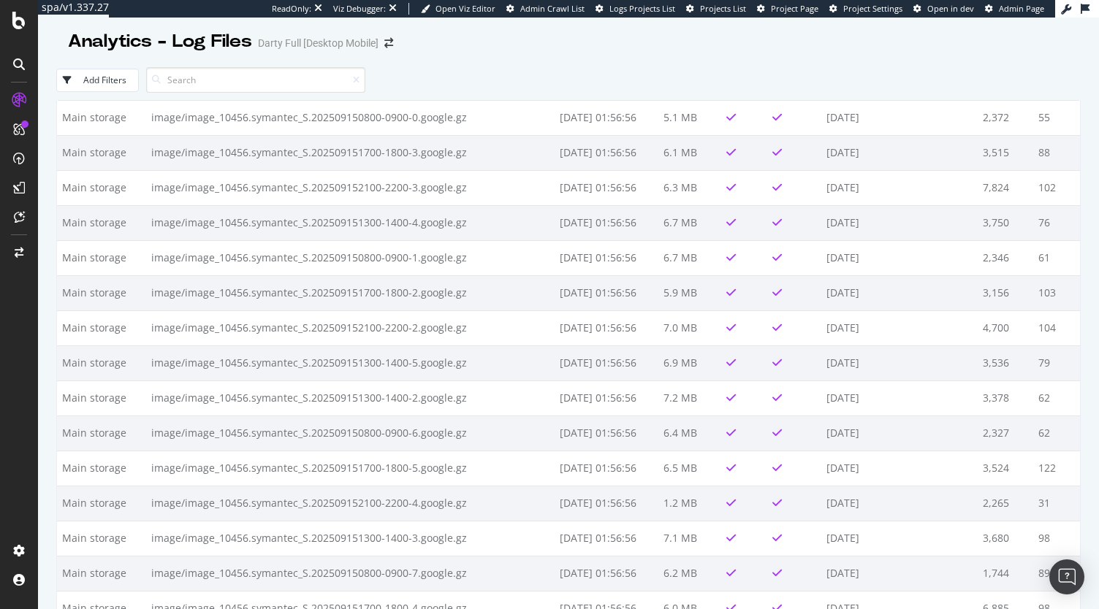
scroll to position [6325, 0]
